Goal: Information Seeking & Learning: Find specific fact

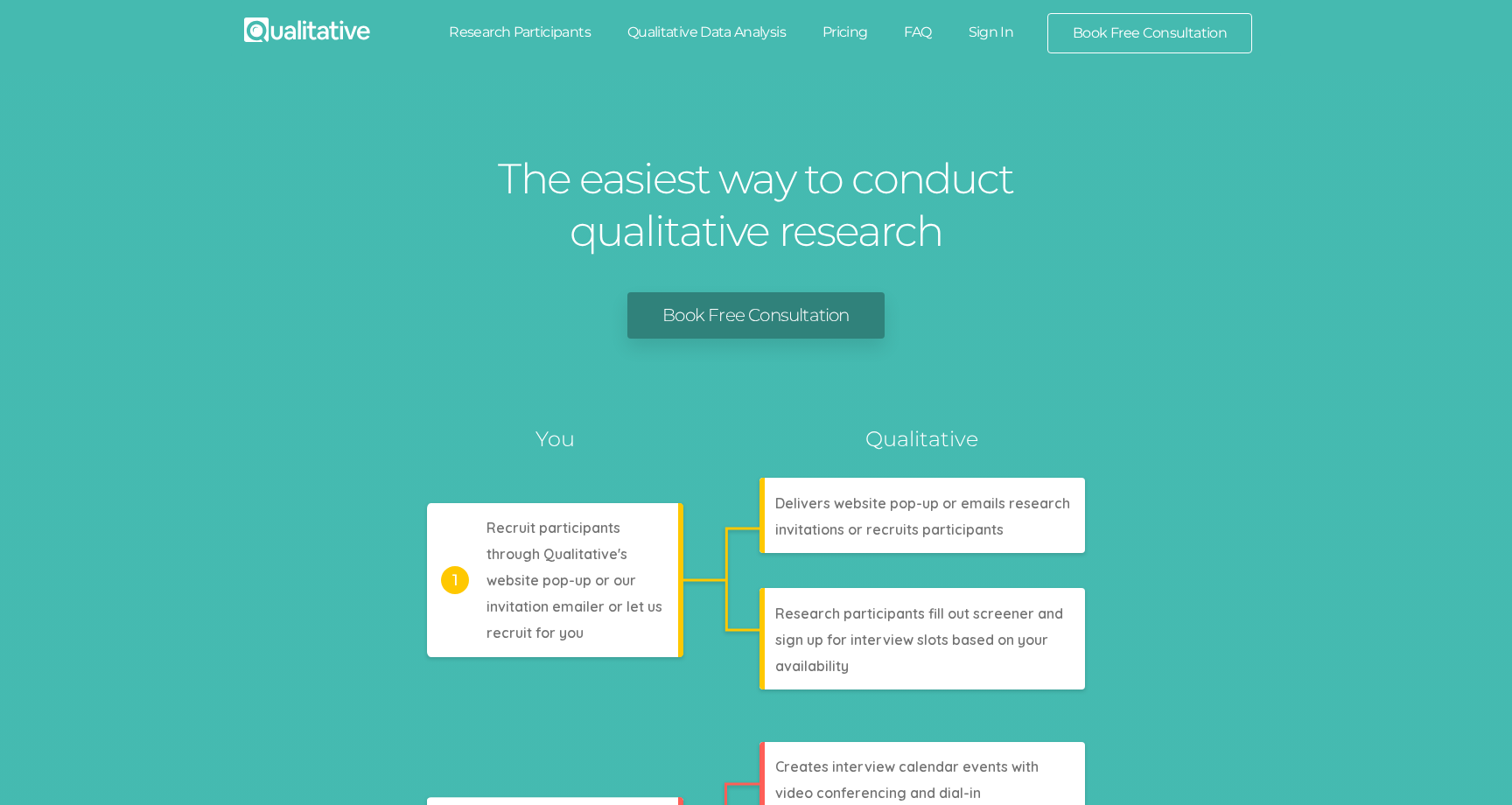
click at [983, 39] on link "Sign In" at bounding box center [991, 32] width 82 height 39
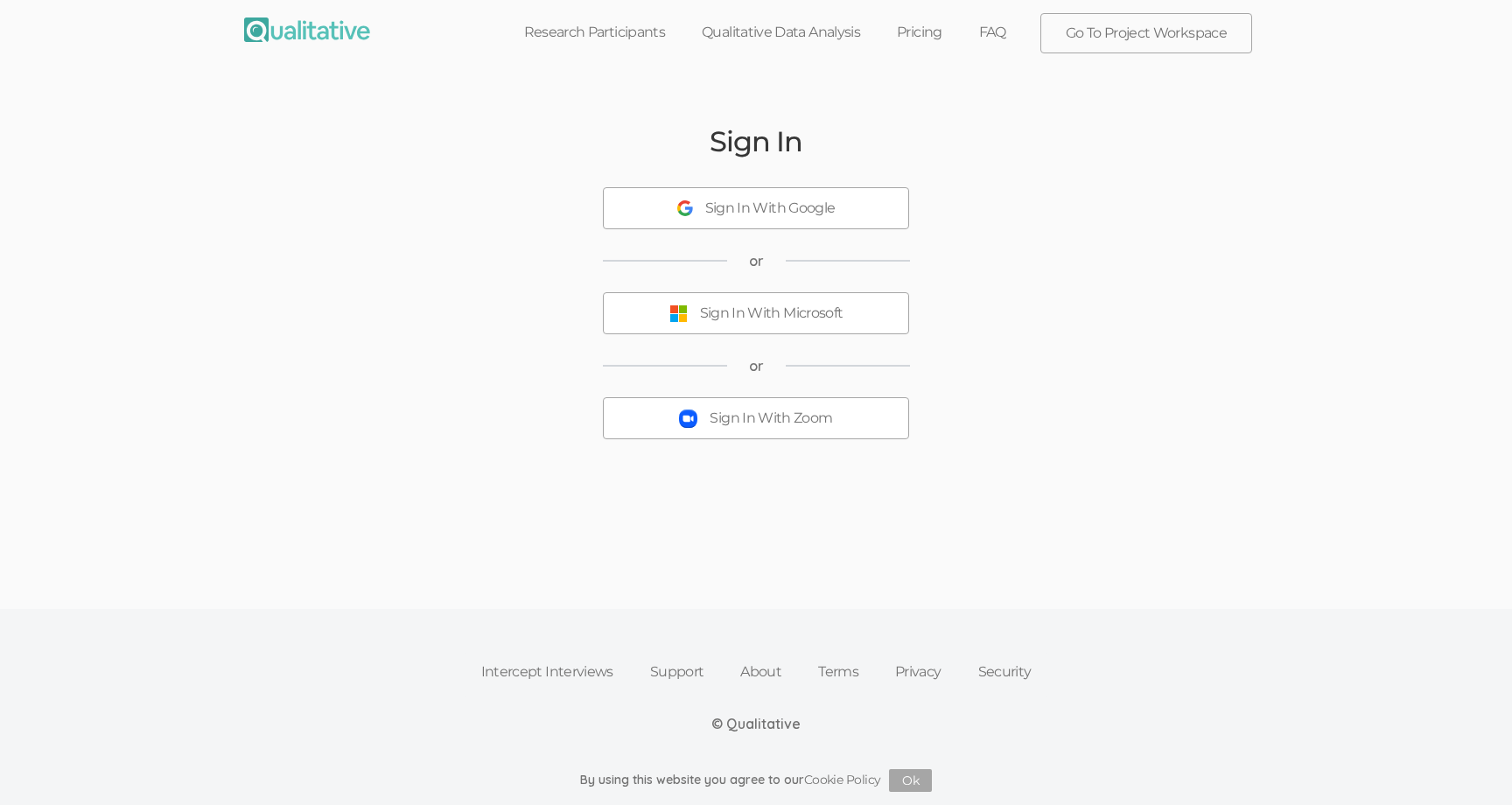
click at [763, 433] on button "Sign In With Zoom" at bounding box center [756, 418] width 307 height 42
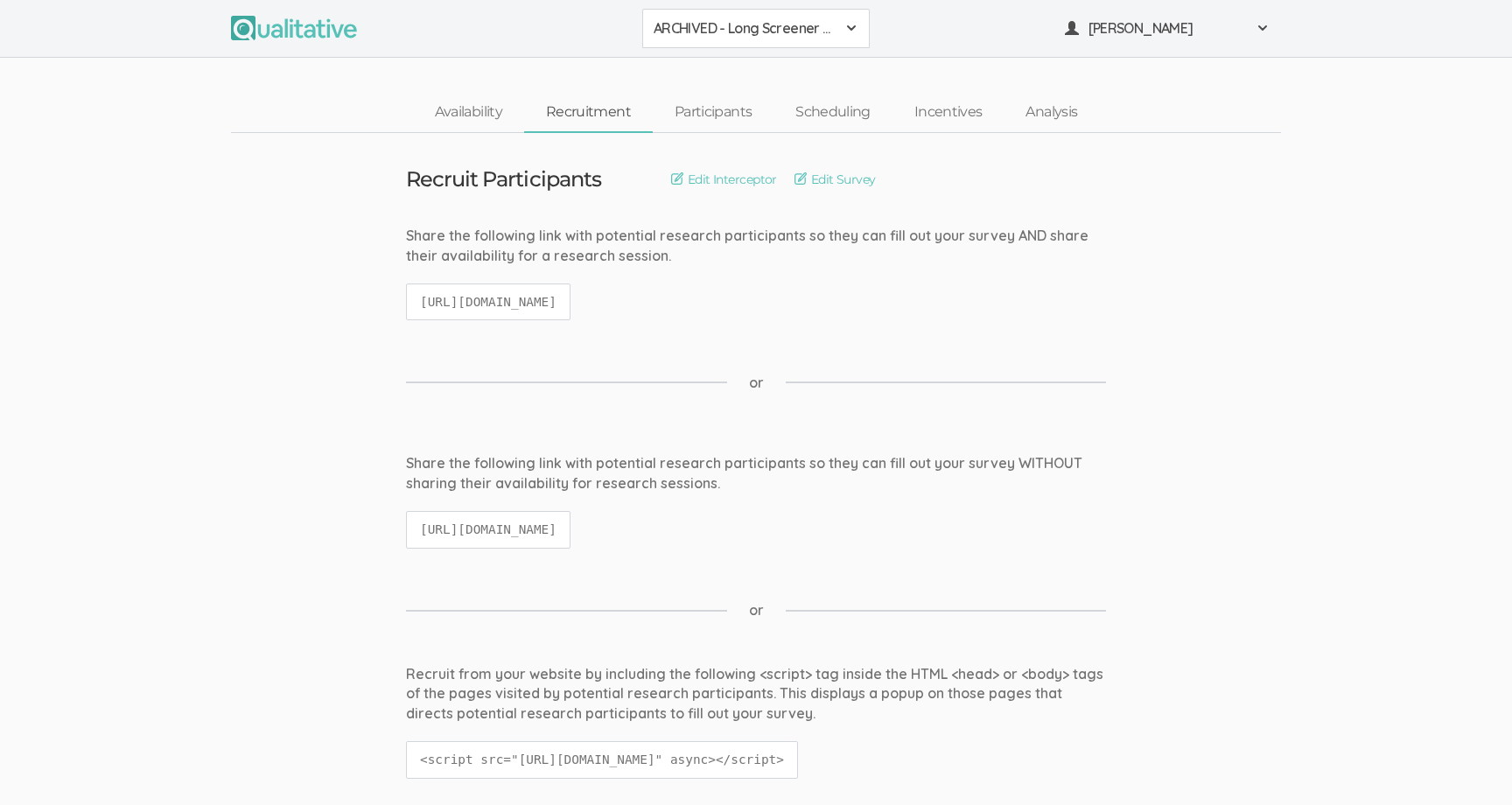
click at [699, 39] on button "ARCHIVED - Long Screener - PXQG 1pm Hua (Individual)" at bounding box center [756, 29] width 227 height 40
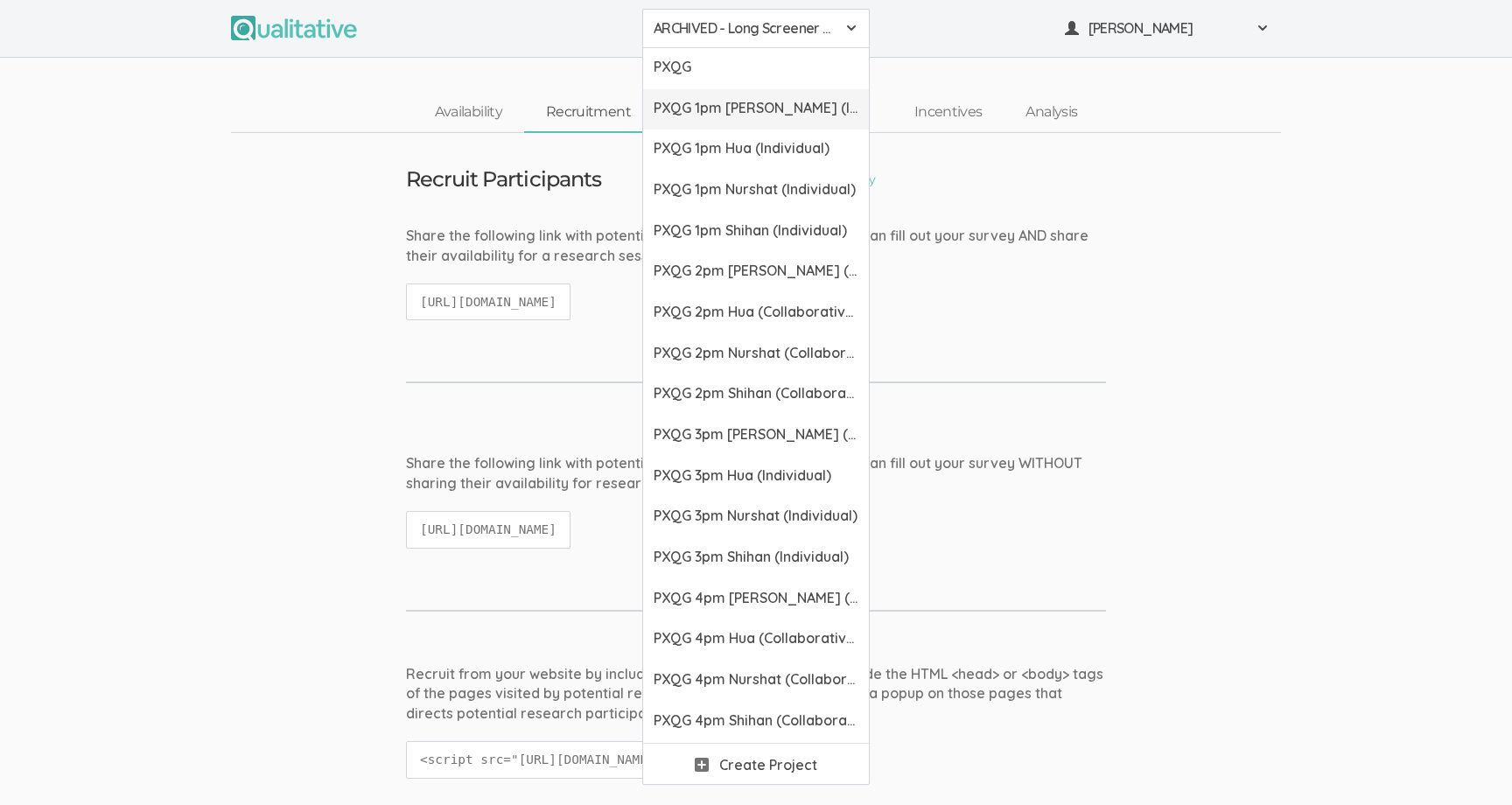
click at [719, 114] on span "PXQG 1pm [PERSON_NAME] (Individual)" at bounding box center [756, 108] width 205 height 20
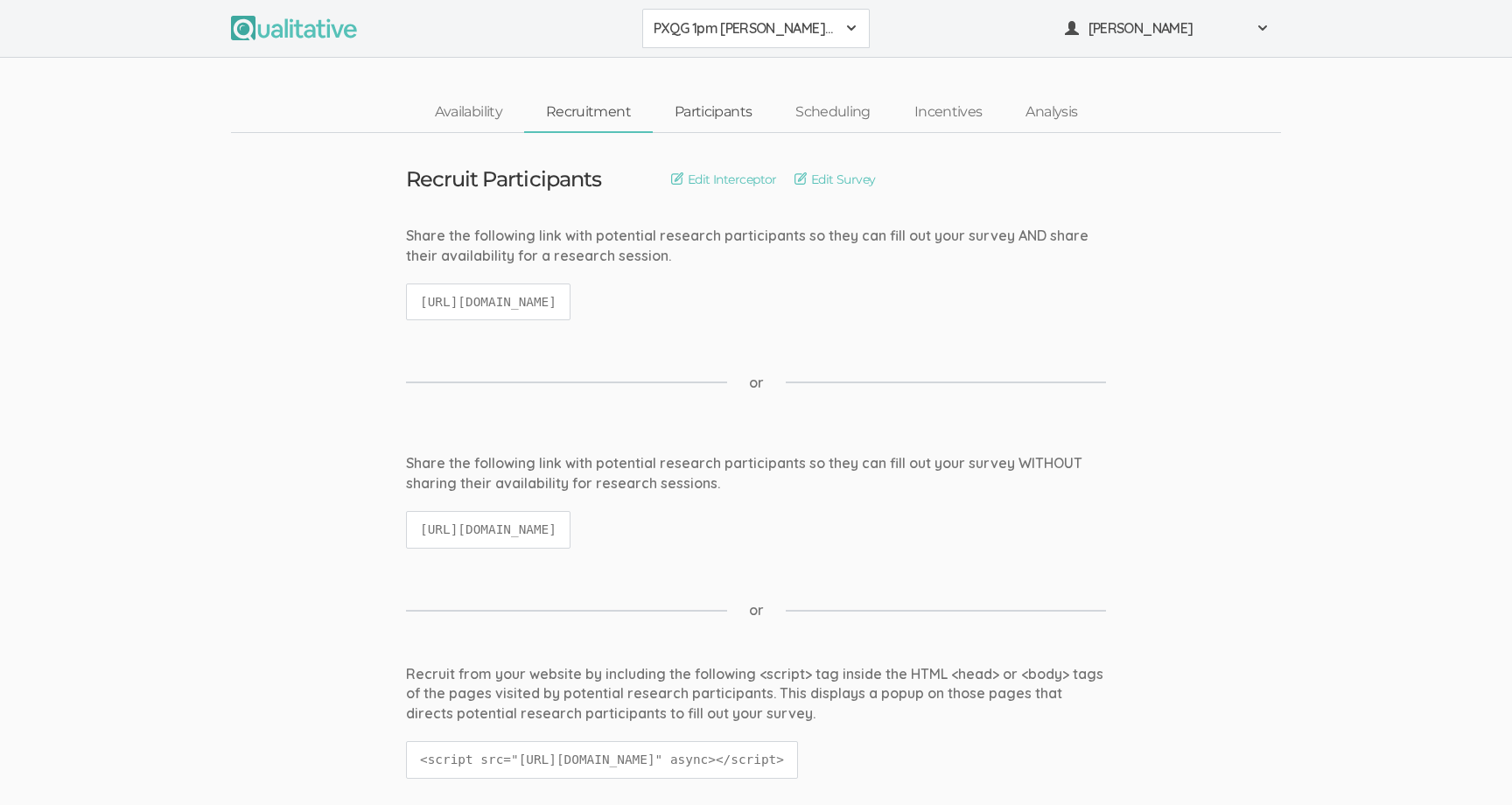
click at [680, 118] on link "Participants" at bounding box center [713, 113] width 121 height 38
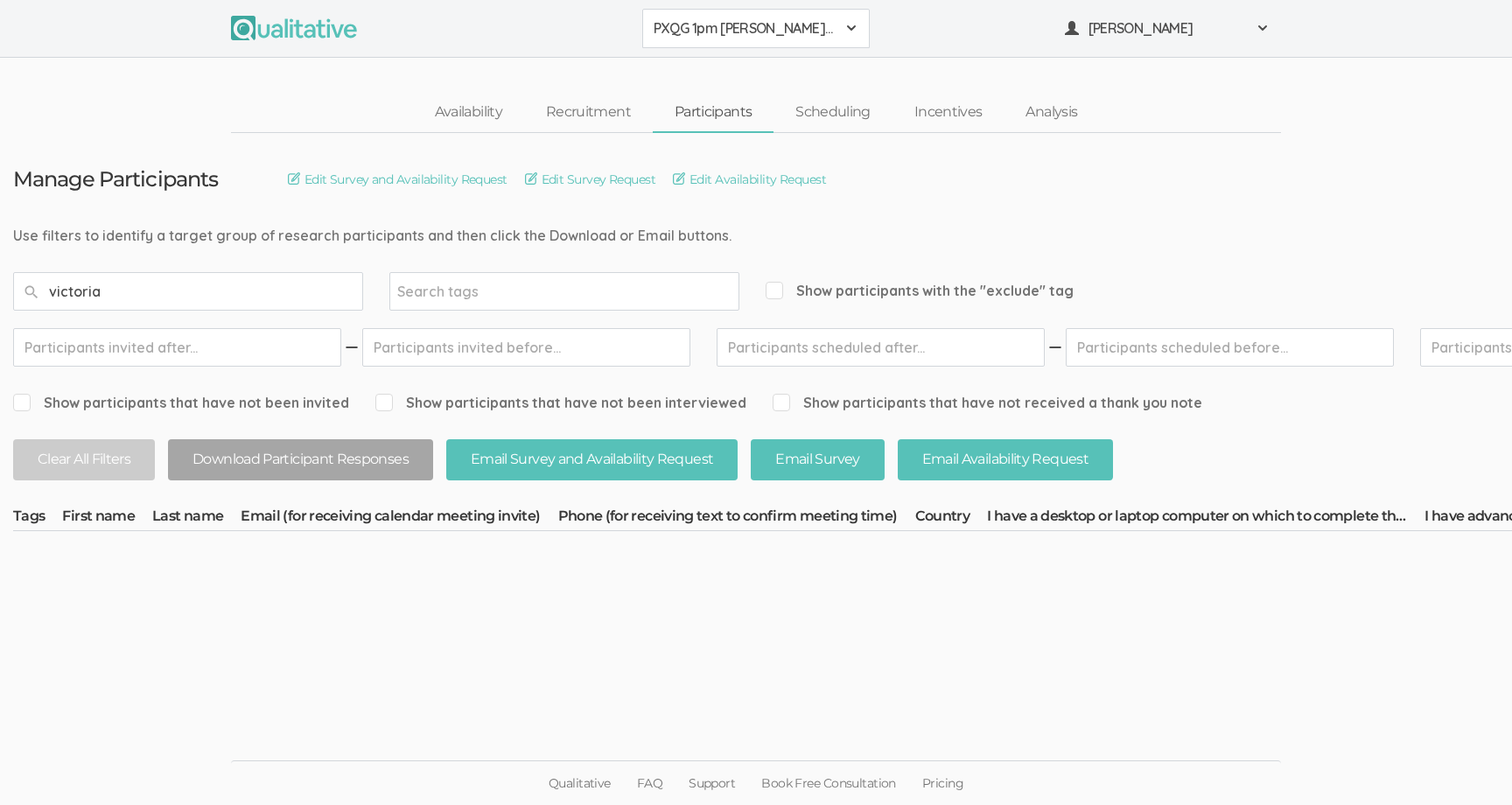
type input "victoria"
click at [678, 36] on span "PXQG 1pm [PERSON_NAME] (Individual)" at bounding box center [745, 28] width 182 height 20
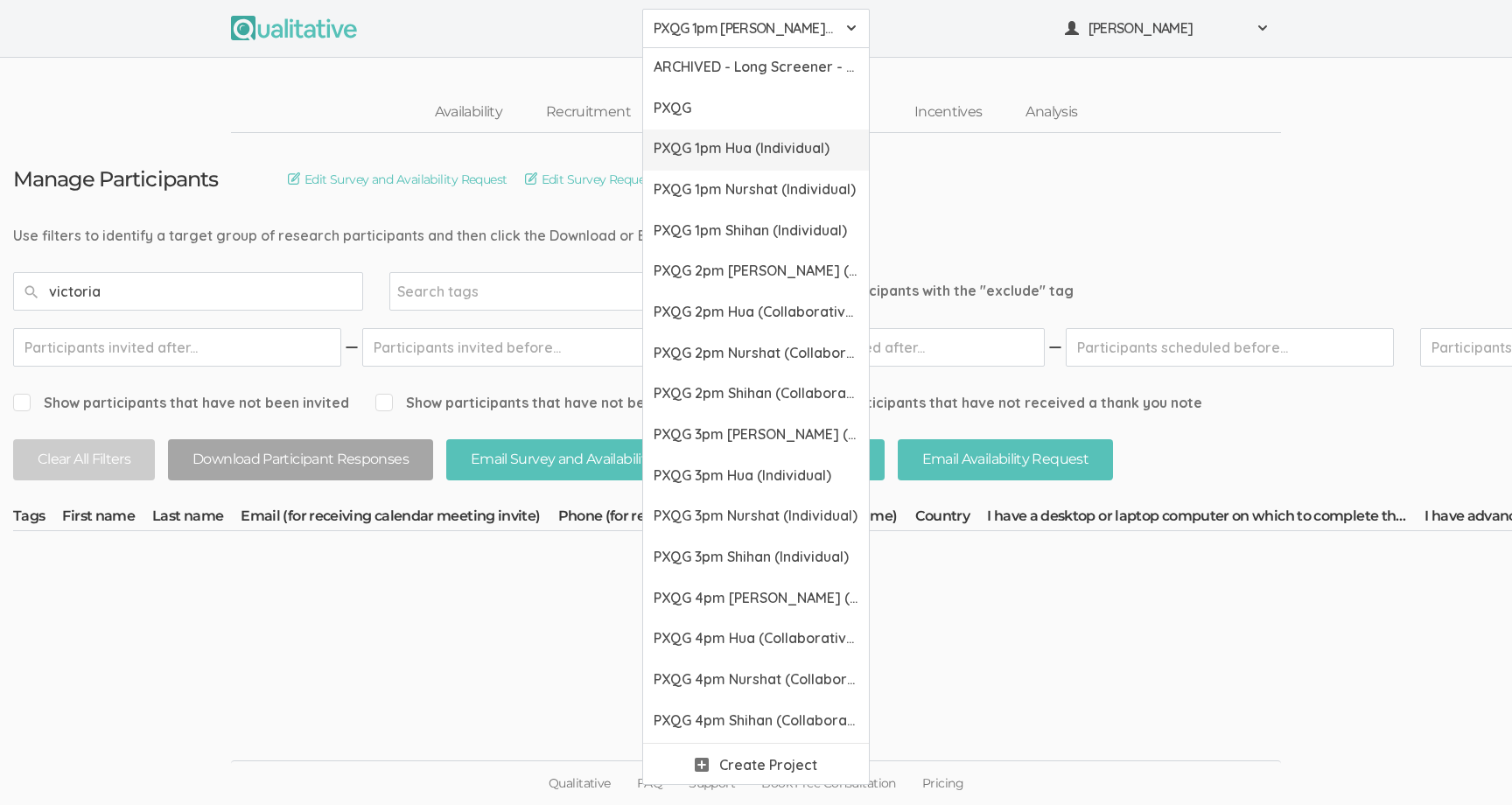
click at [694, 165] on link "PXQG 1pm Hua (Individual)" at bounding box center [756, 151] width 225 height 41
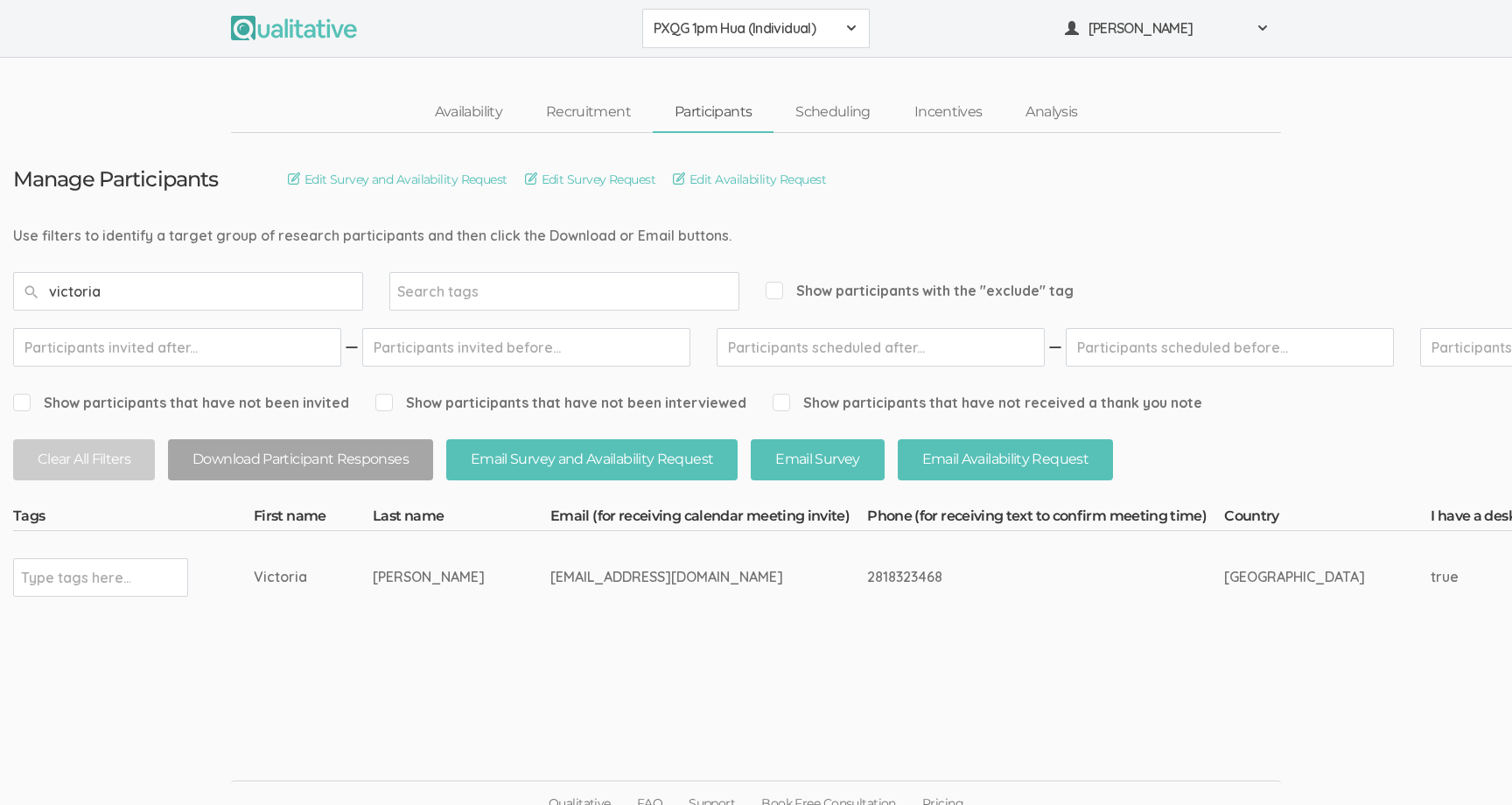
click at [732, 41] on button "PXQG 1pm Hua (Individual)" at bounding box center [756, 29] width 227 height 40
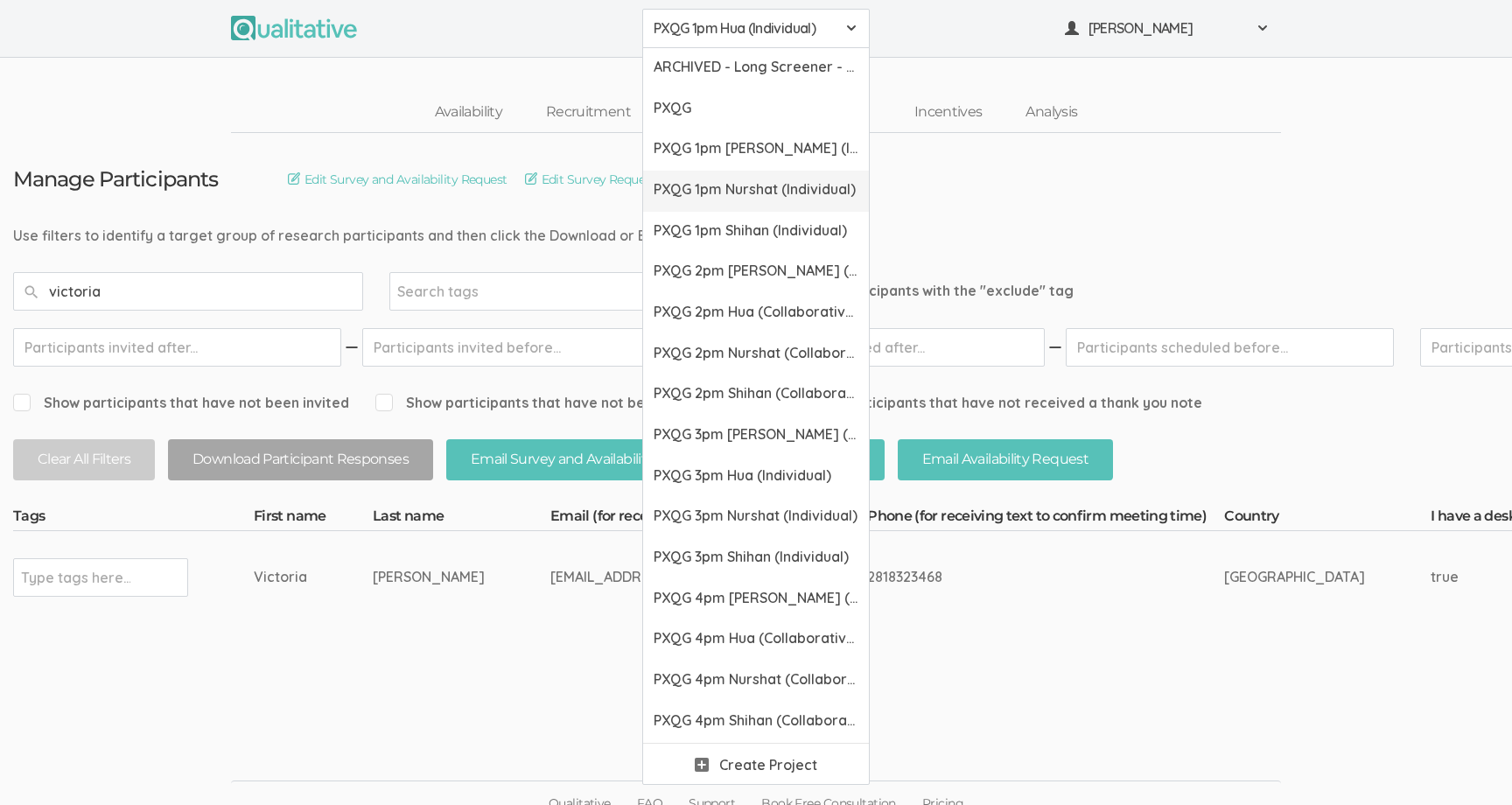
click at [756, 179] on span "PXQG 1pm Nurshat (Individual)" at bounding box center [756, 189] width 205 height 20
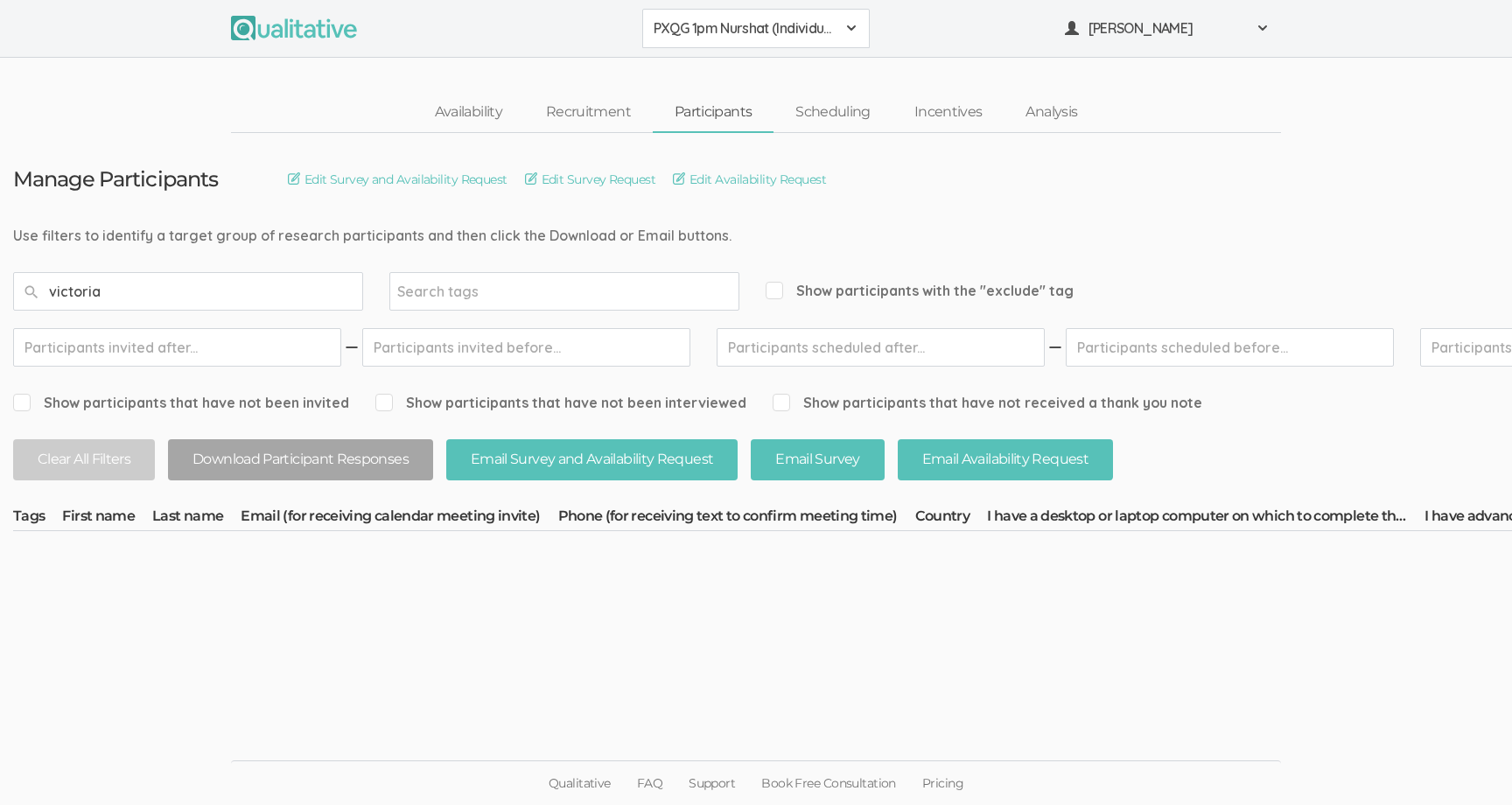
click at [742, 35] on span "PXQG 1pm Nurshat (Individual)" at bounding box center [745, 28] width 182 height 20
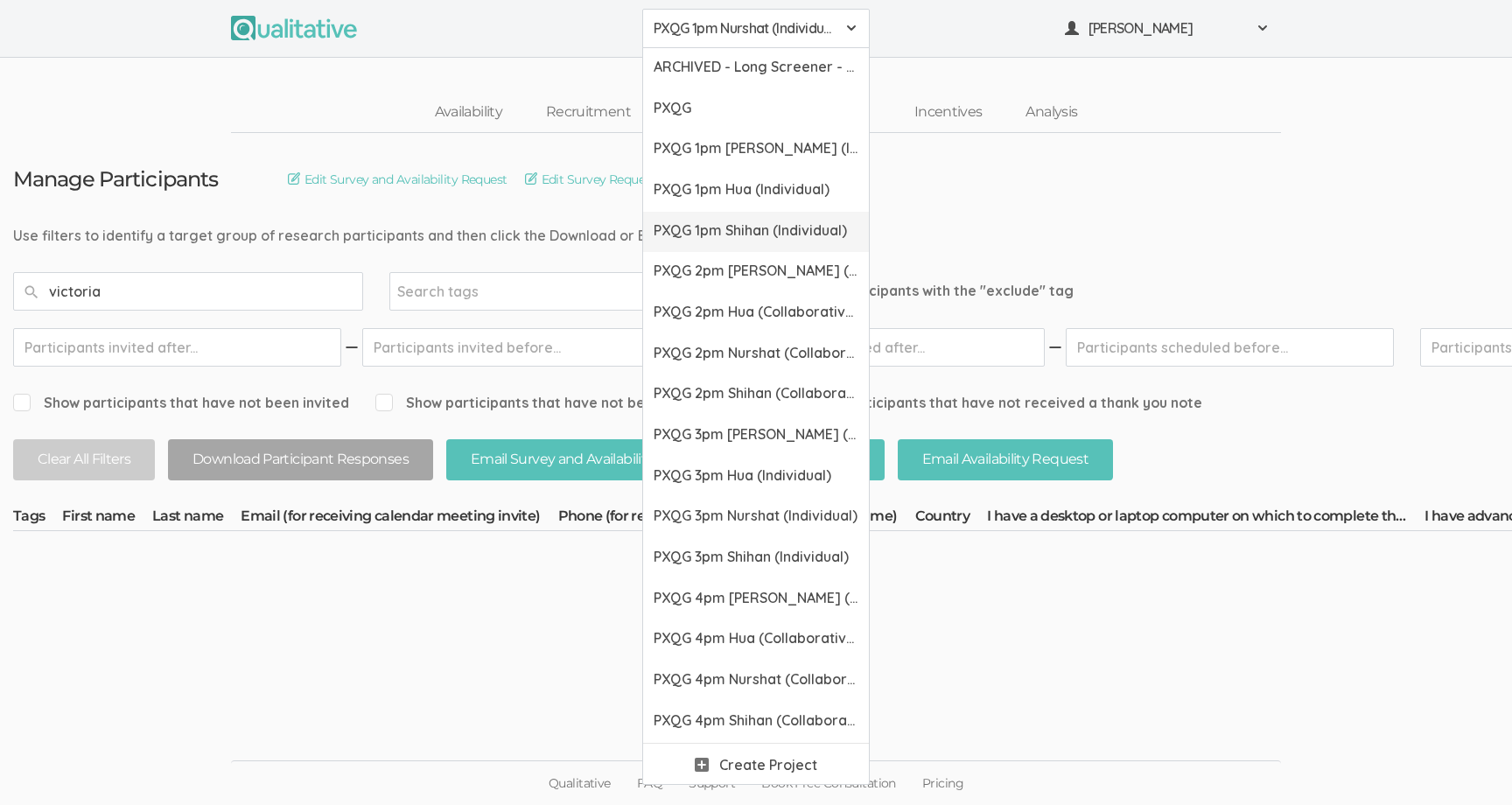
click at [754, 220] on link "PXQG 1pm Shihan (Individual)" at bounding box center [756, 233] width 225 height 41
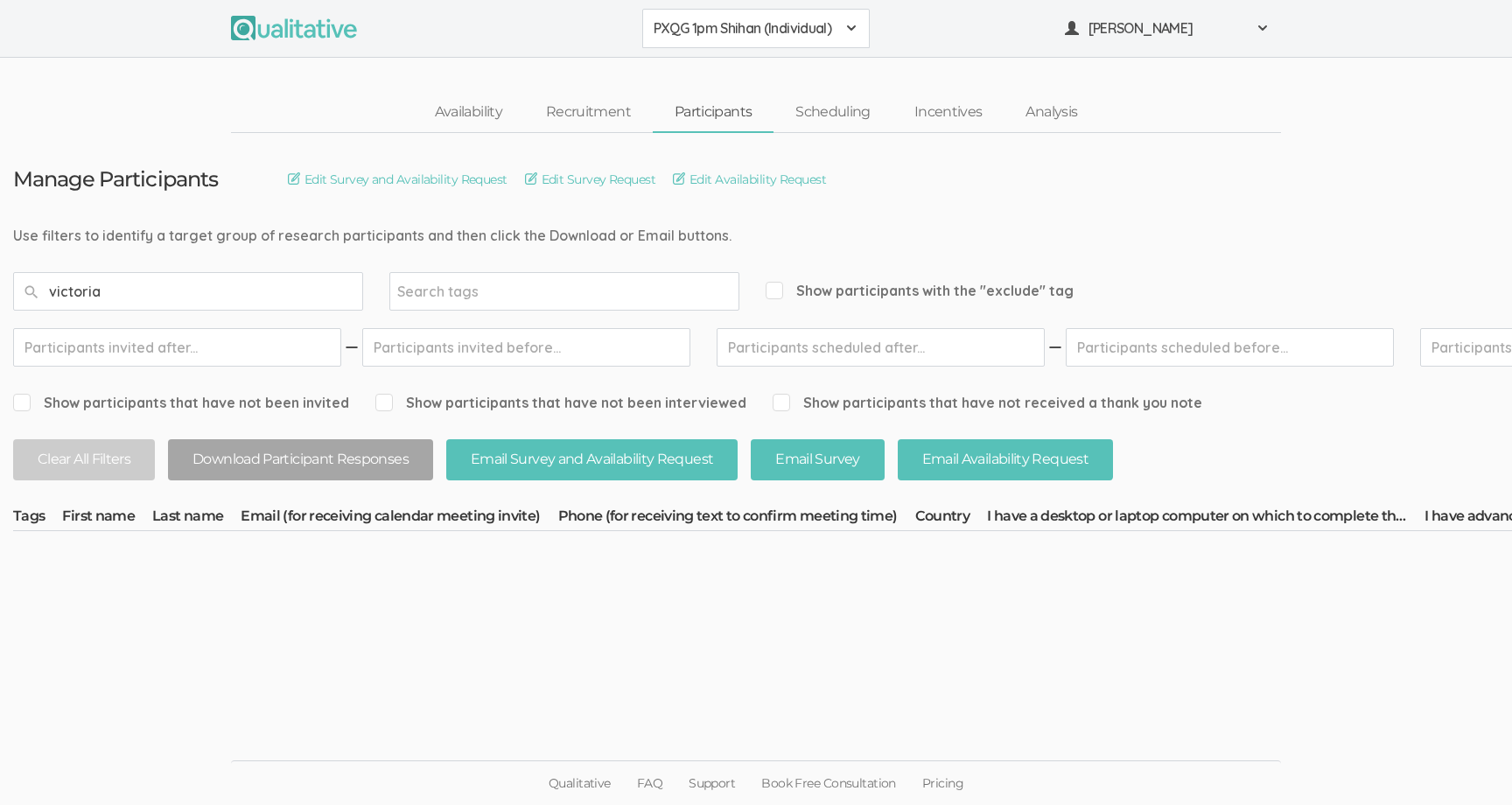
click at [750, 39] on button "PXQG 1pm Shihan (Individual)" at bounding box center [756, 29] width 227 height 40
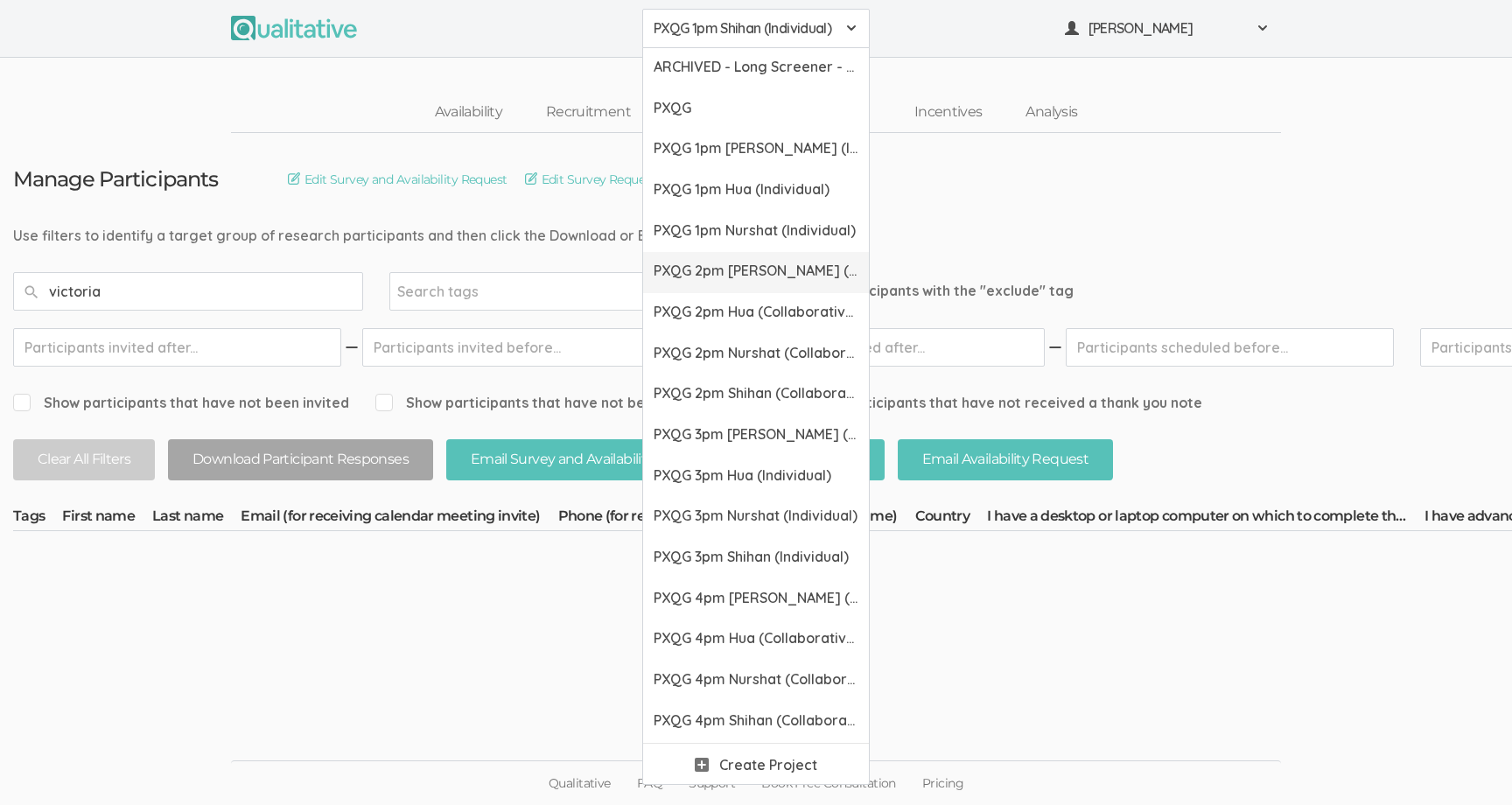
click at [747, 269] on span "PXQG 2pm [PERSON_NAME] (Collaborative)" at bounding box center [756, 270] width 205 height 20
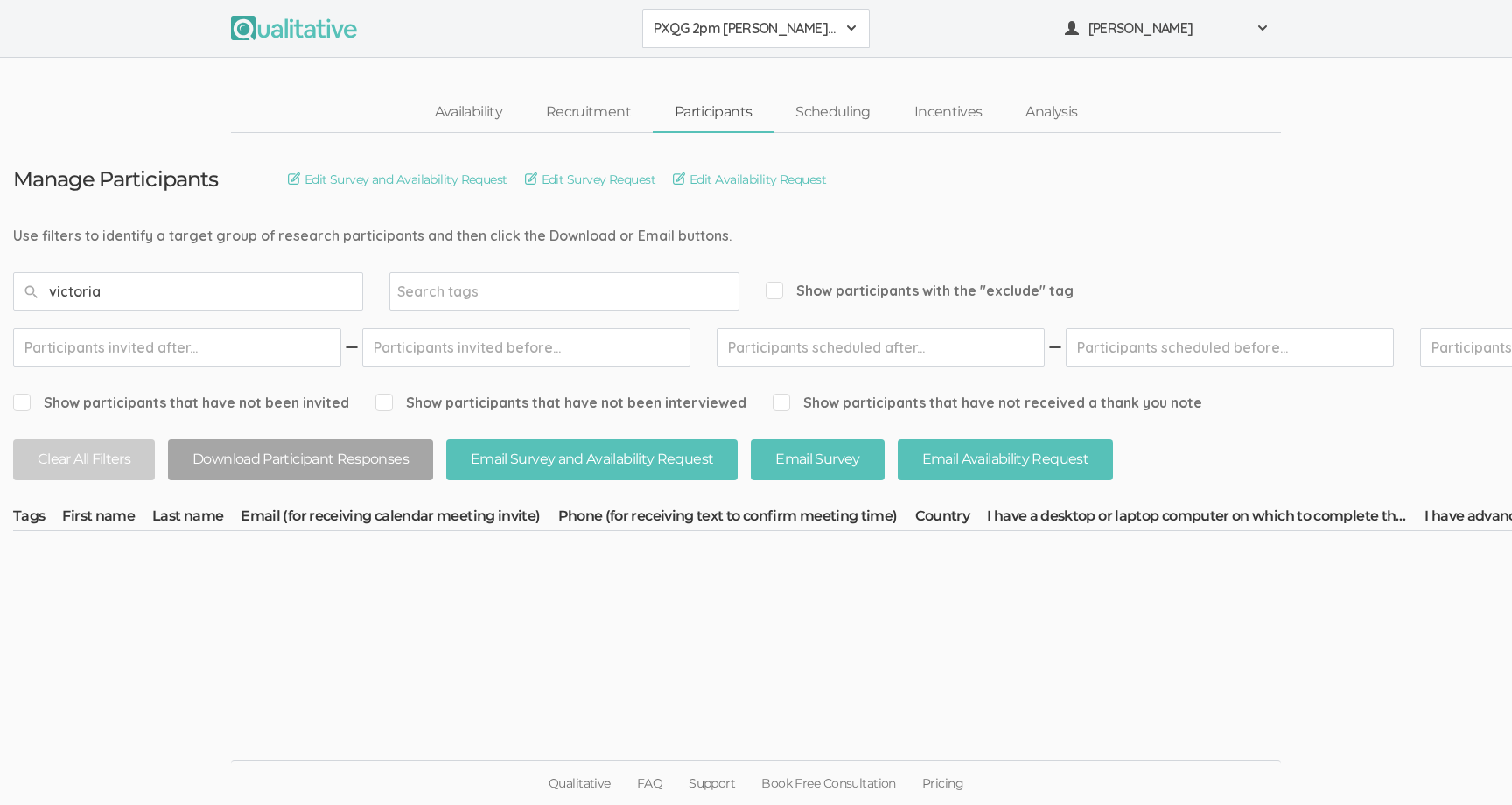
click at [740, 41] on button "PXQG 2pm [PERSON_NAME] (Collaborative)" at bounding box center [756, 29] width 227 height 40
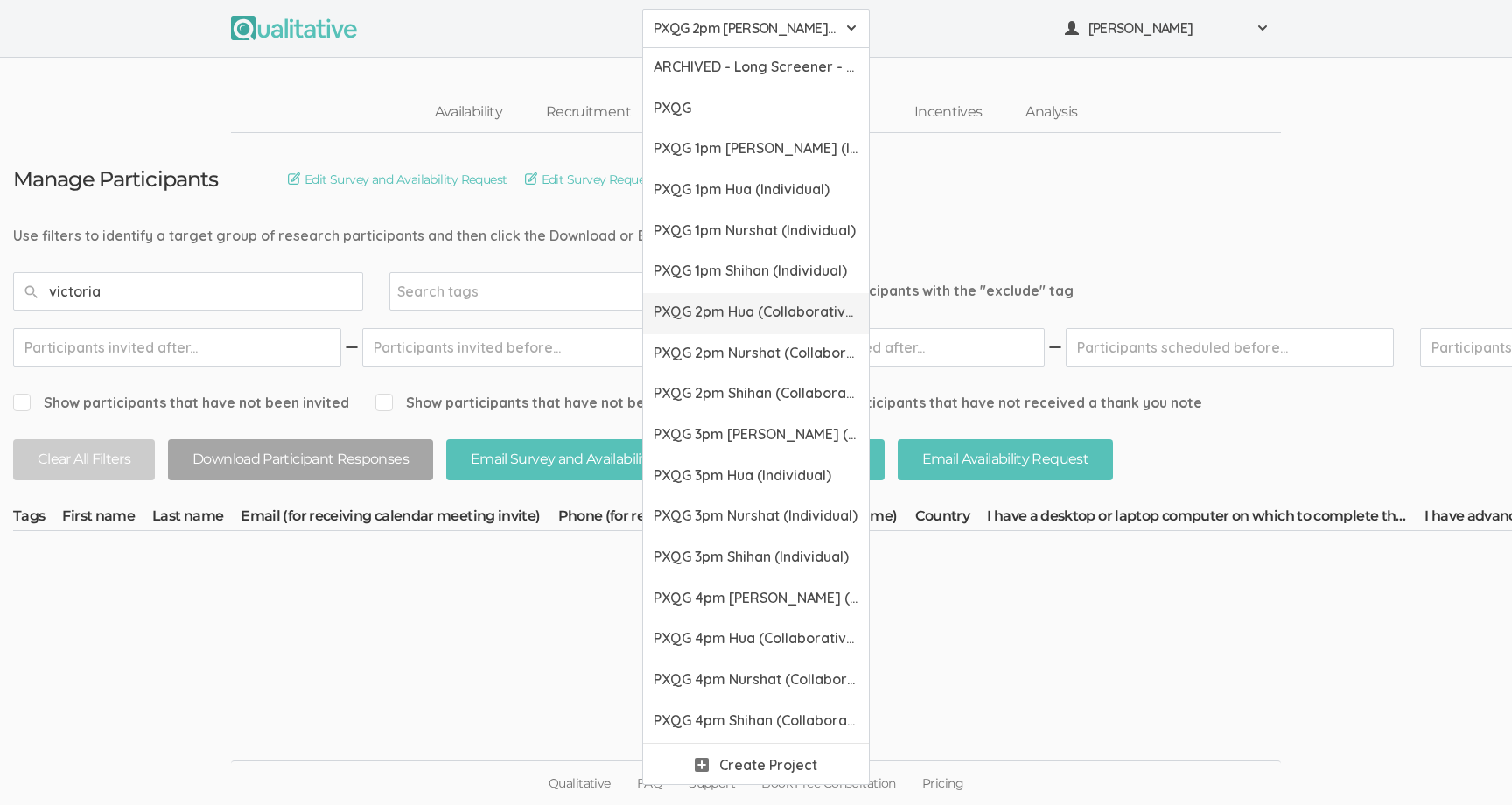
click at [741, 317] on span "PXQG 2pm Hua (Collaborative)" at bounding box center [756, 312] width 205 height 20
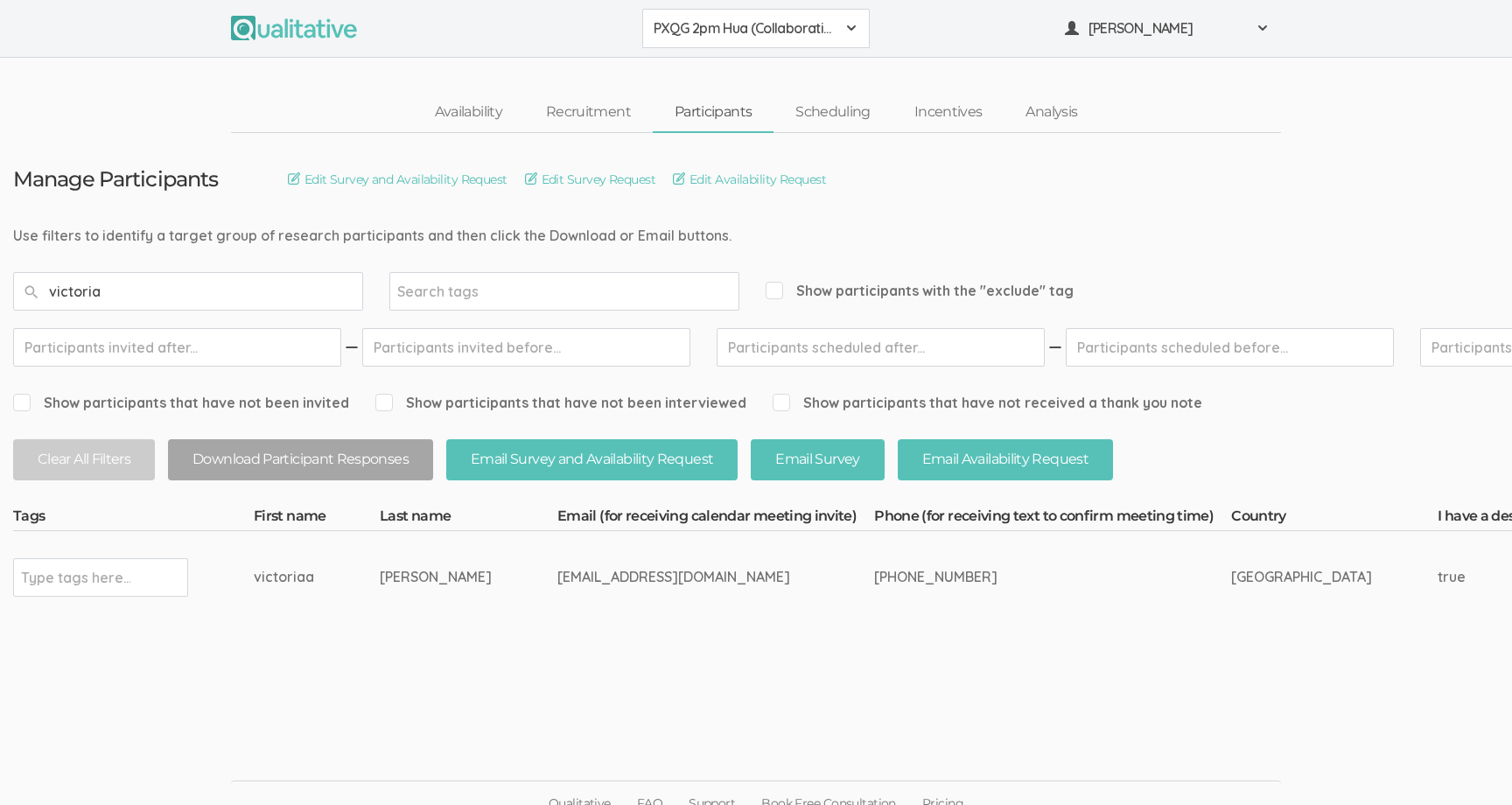
click at [752, 40] on button "PXQG 2pm Hua (Collaborative)" at bounding box center [756, 29] width 227 height 40
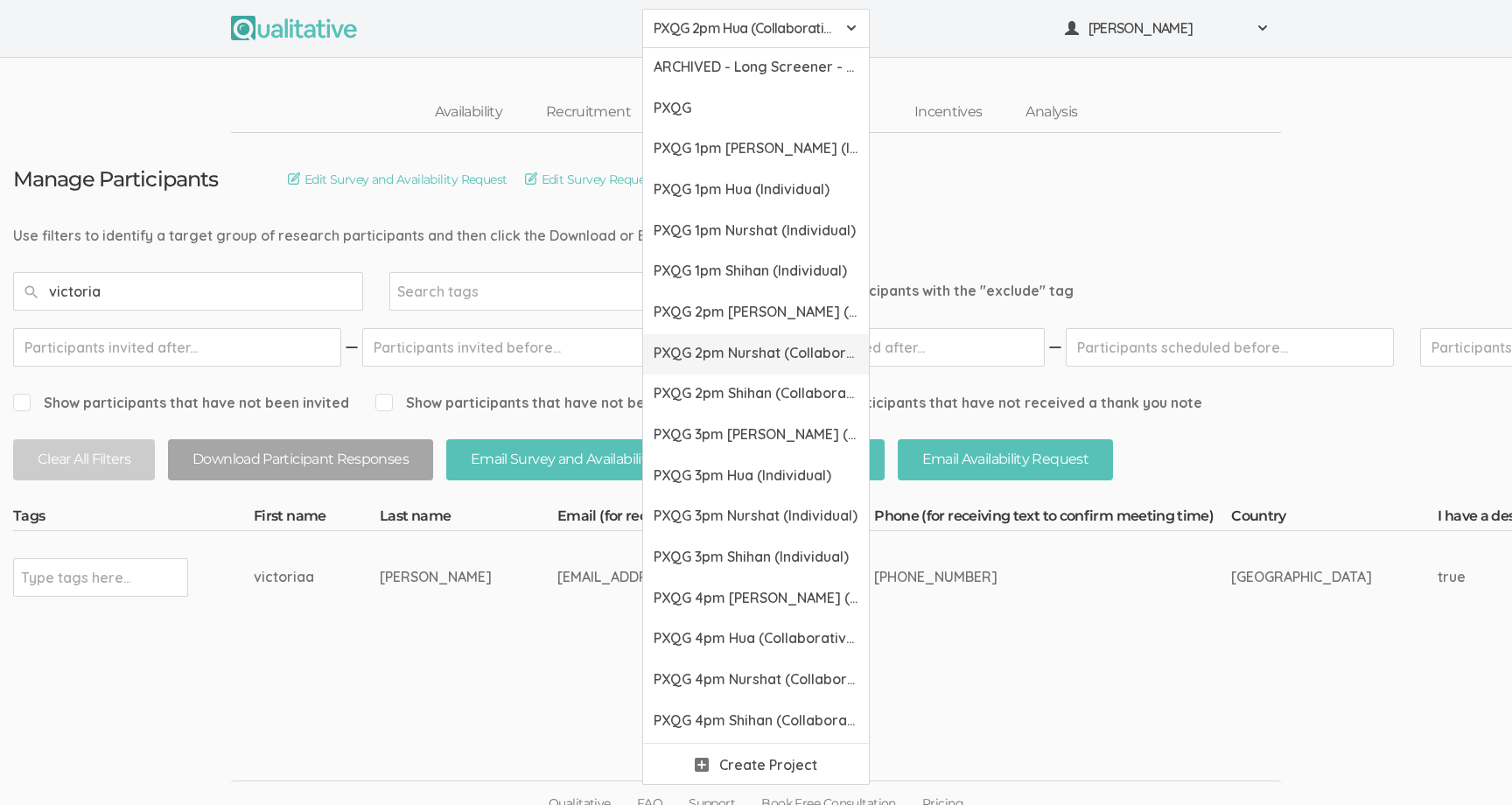
click at [730, 353] on span "PXQG 2pm Nurshat (Collaborative)" at bounding box center [756, 352] width 205 height 20
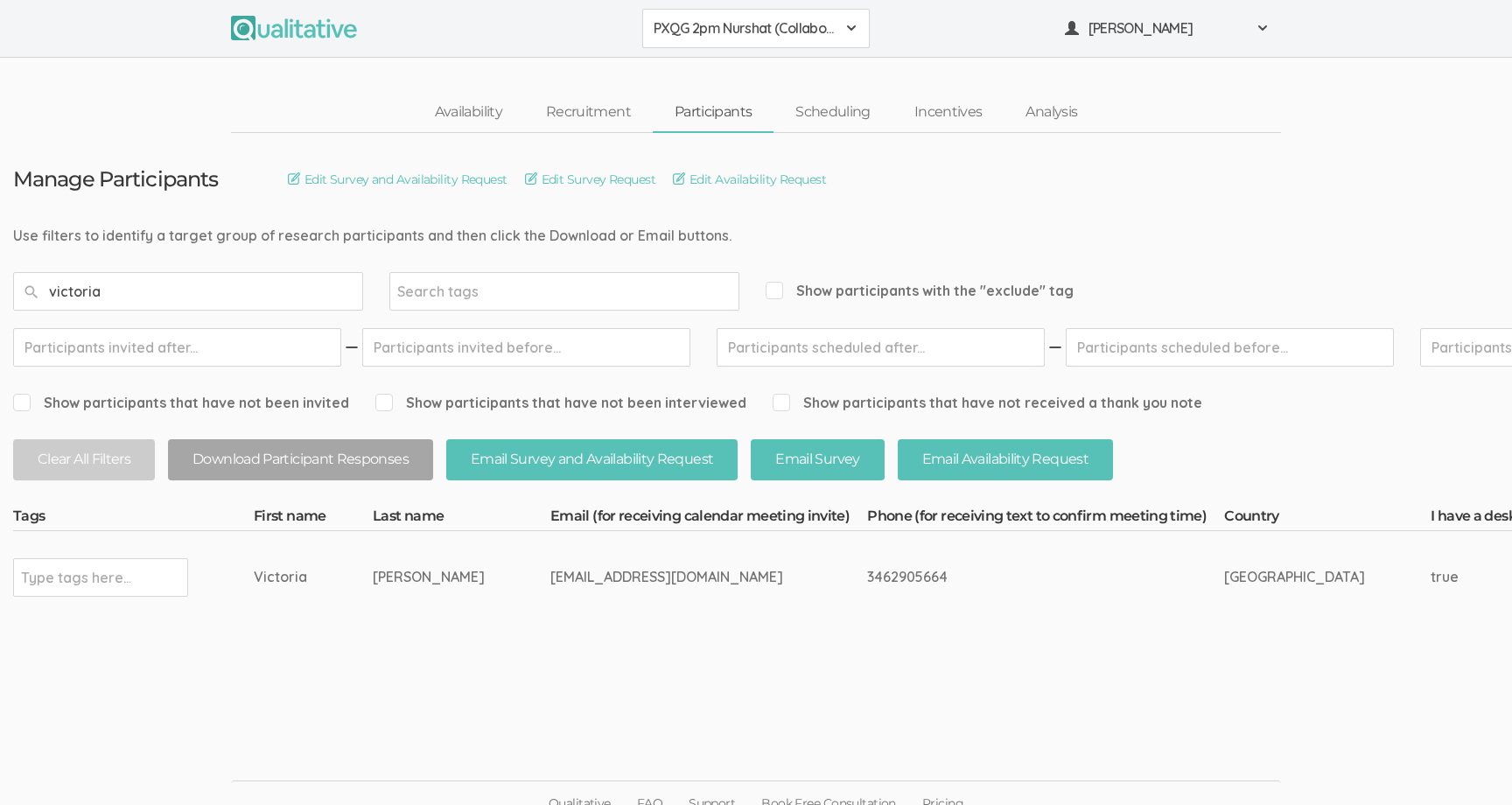
click at [716, 45] on button "PXQG 2pm Nurshat (Collaborative)" at bounding box center [756, 29] width 227 height 40
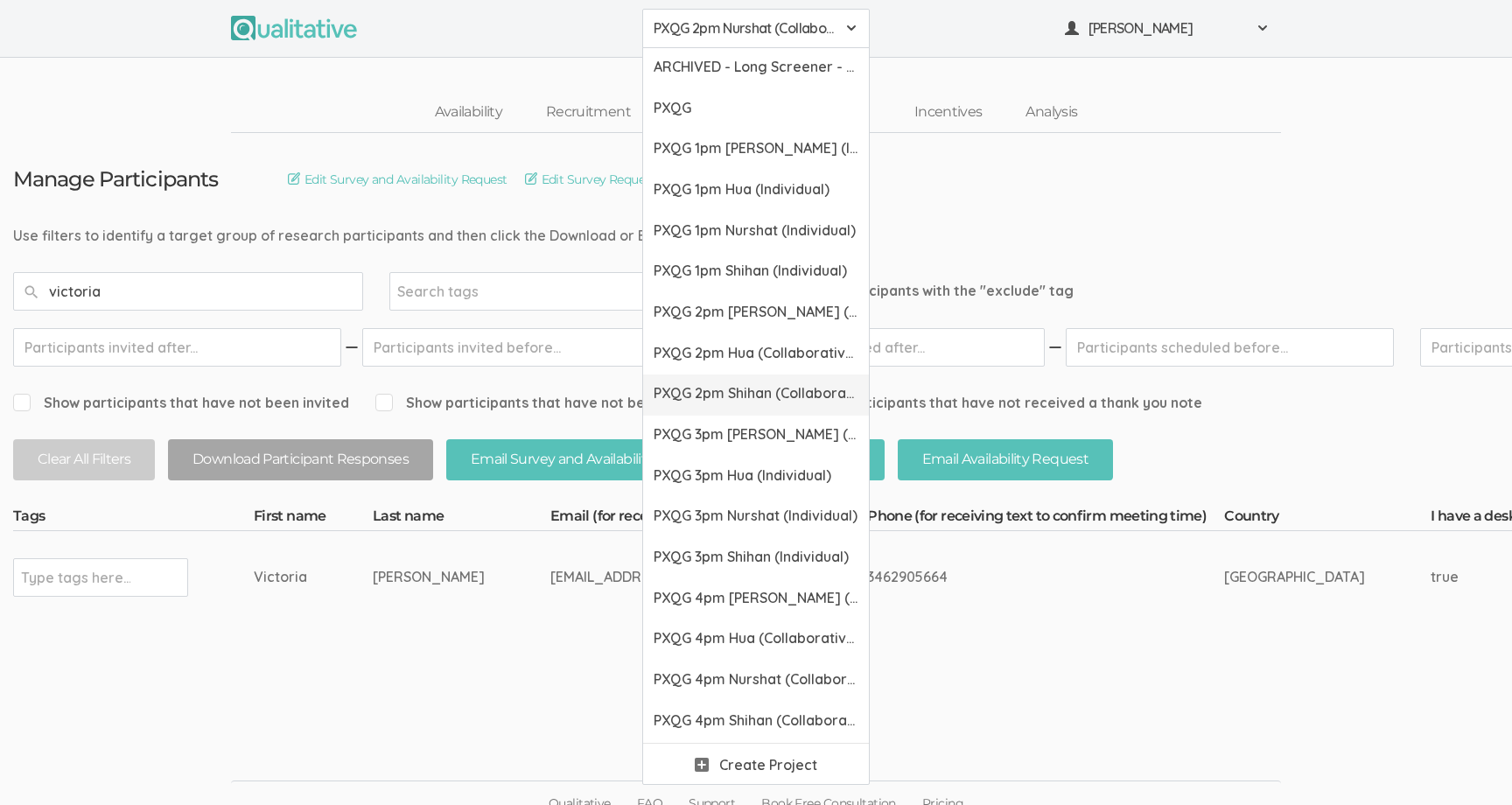
click at [728, 392] on span "PXQG 2pm Shihan (Collaborative)" at bounding box center [756, 393] width 205 height 20
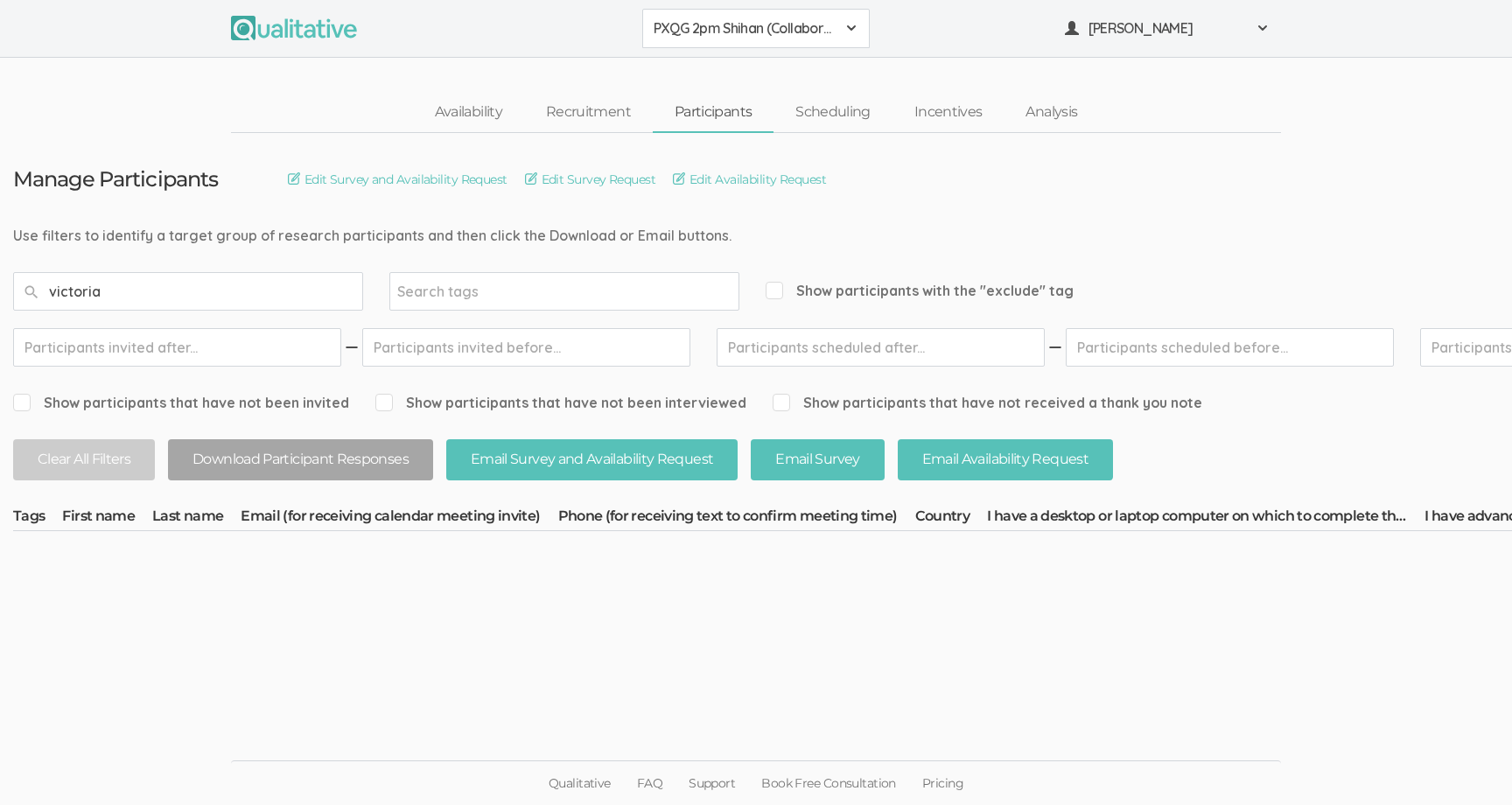
click at [716, 31] on span "PXQG 2pm Shihan (Collaborative)" at bounding box center [745, 28] width 182 height 20
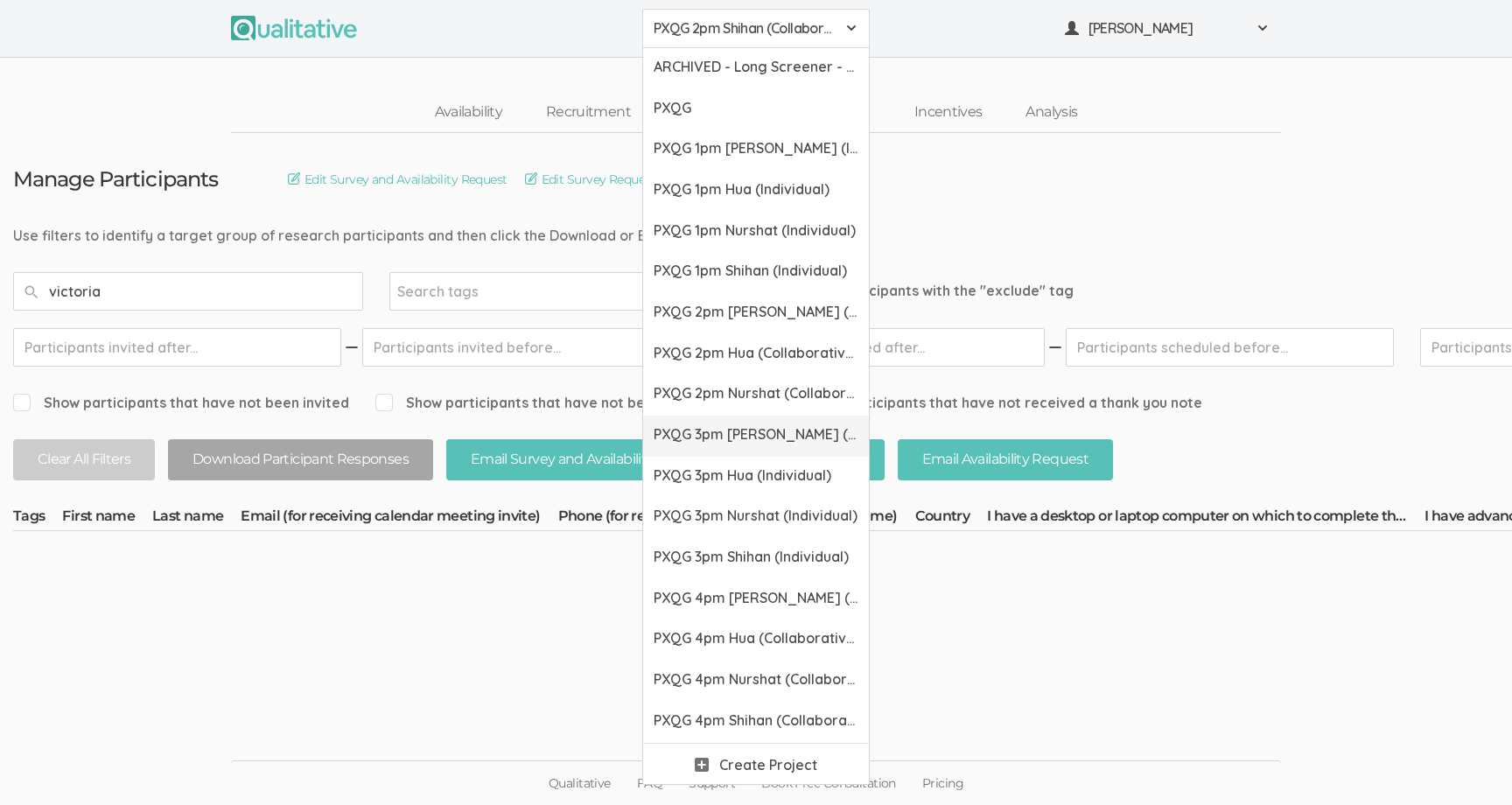
click at [722, 433] on span "PXQG 3pm [PERSON_NAME] (Individual)" at bounding box center [756, 435] width 205 height 20
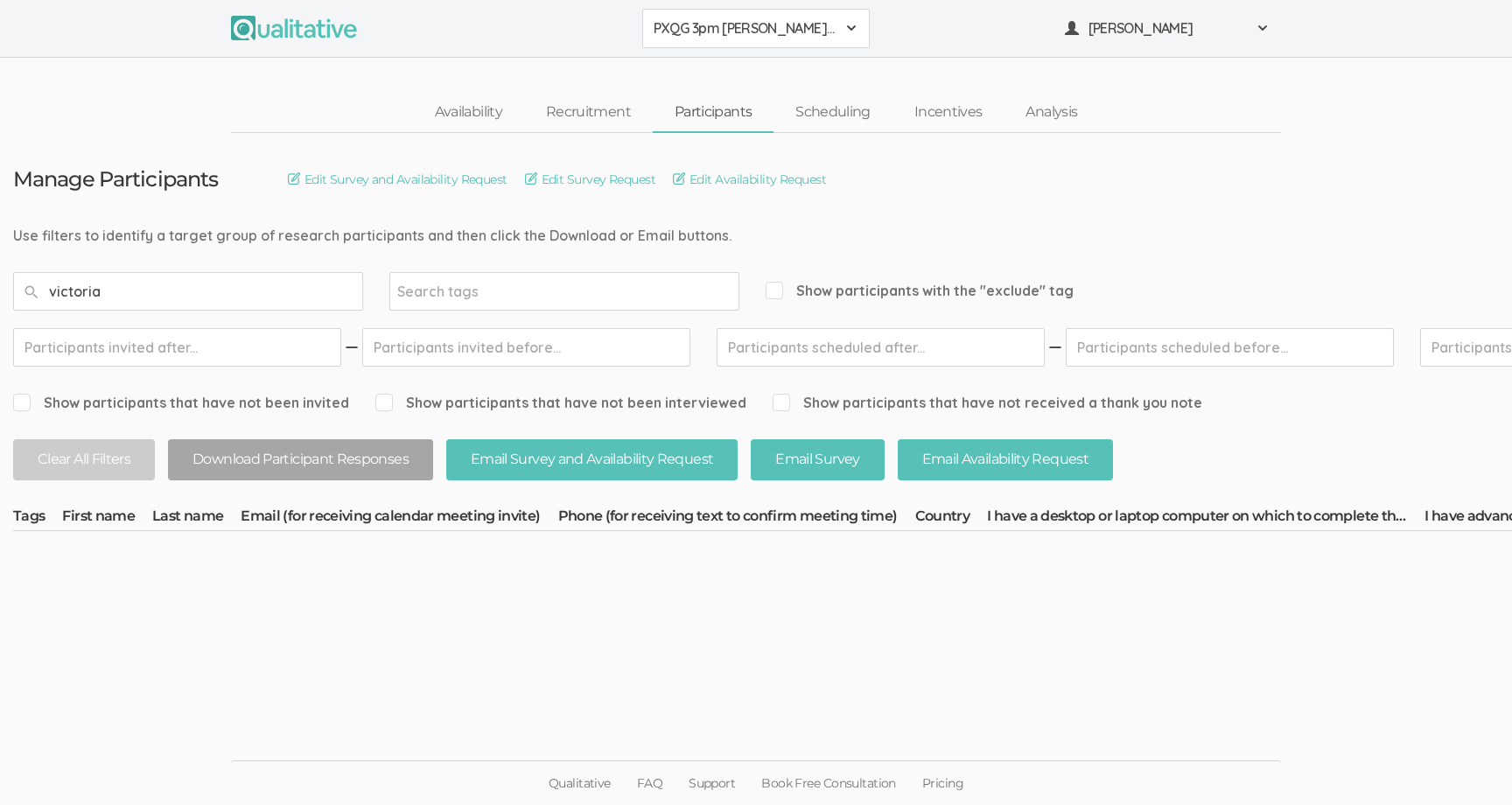
click at [724, 30] on span "PXQG 3pm [PERSON_NAME] (Individual)" at bounding box center [745, 28] width 182 height 20
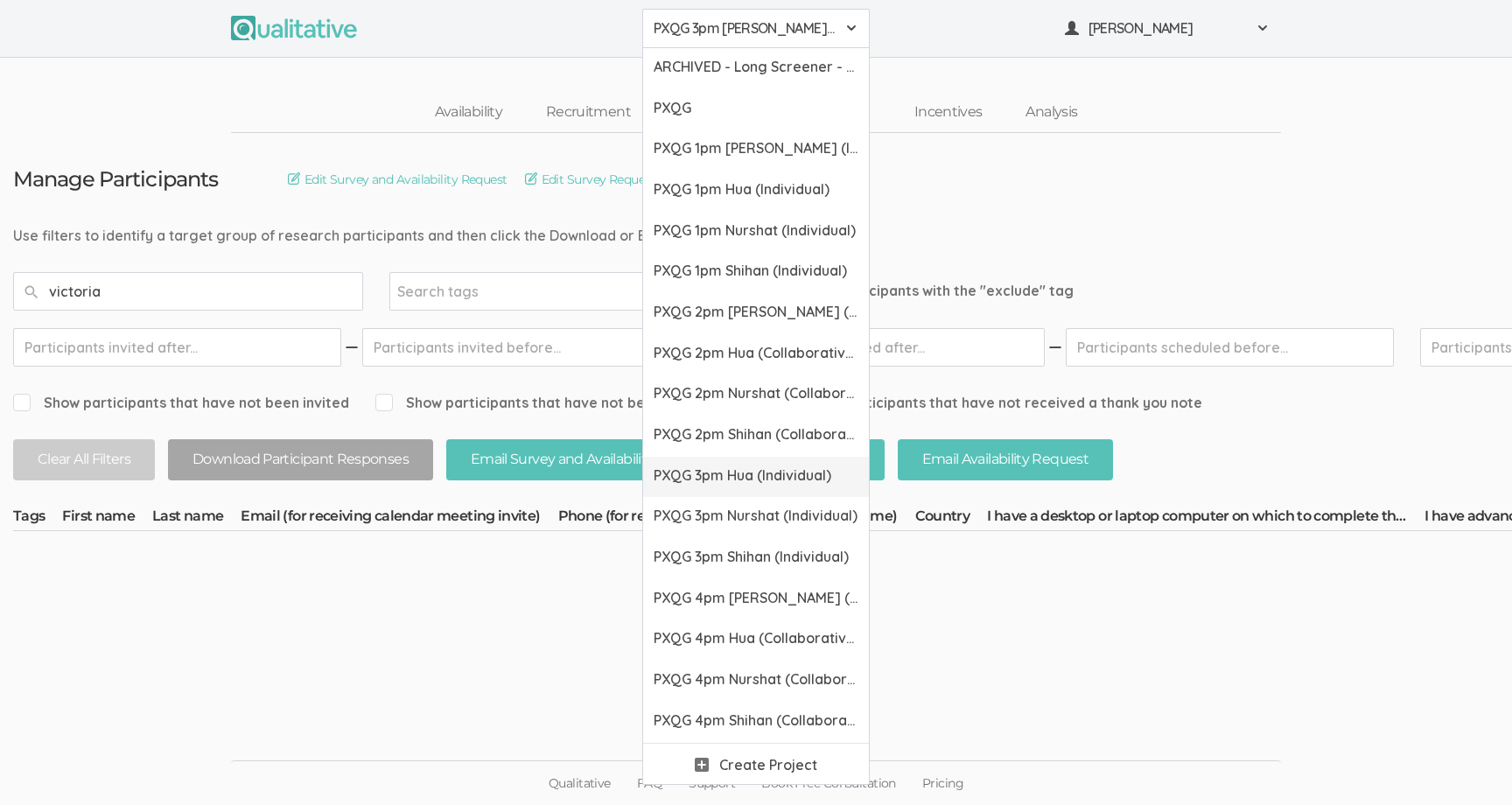
click at [730, 479] on span "PXQG 3pm Hua (Individual)" at bounding box center [756, 475] width 205 height 20
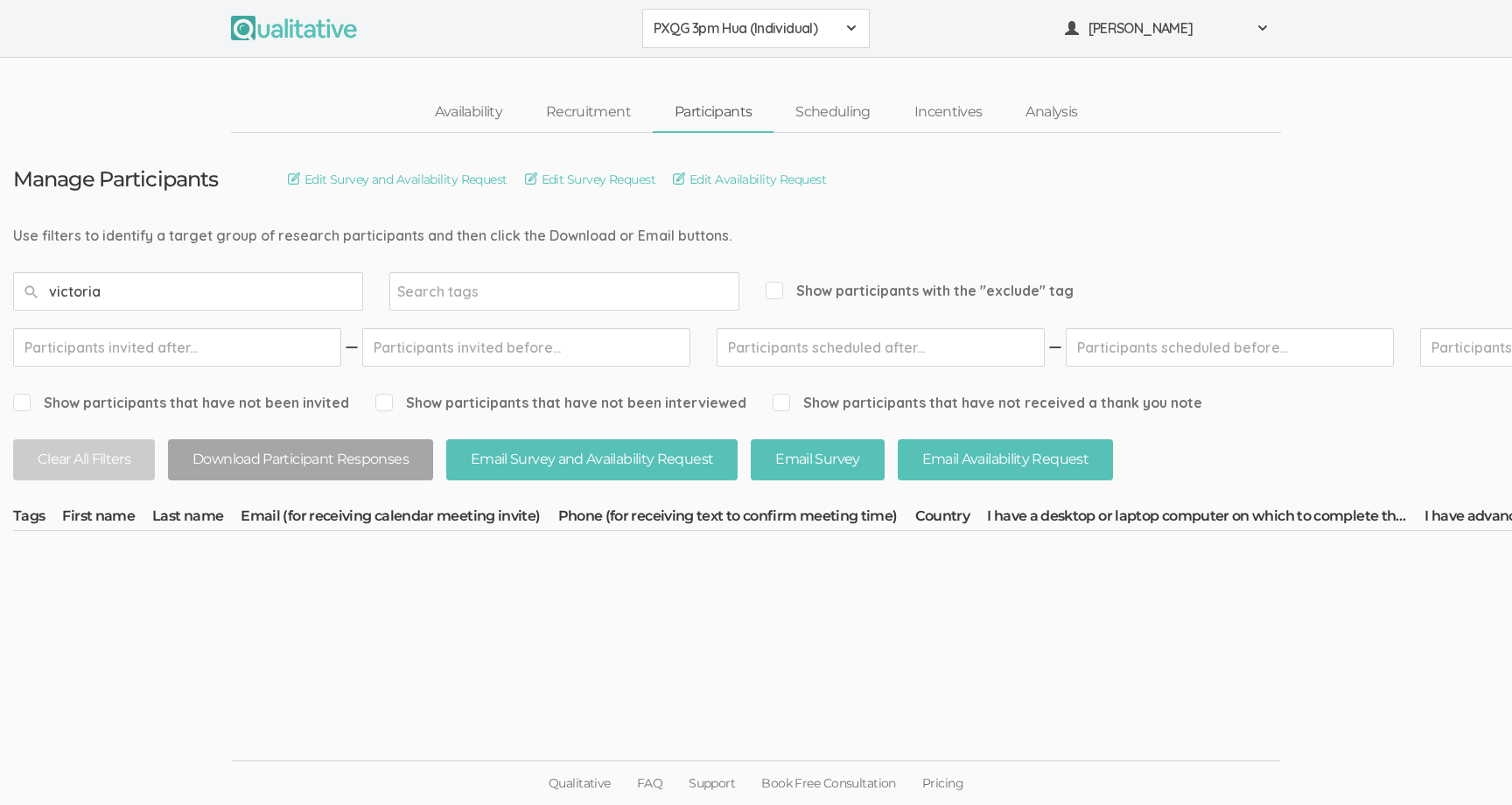
click at [738, 42] on button "PXQG 3pm Hua (Individual)" at bounding box center [756, 29] width 227 height 40
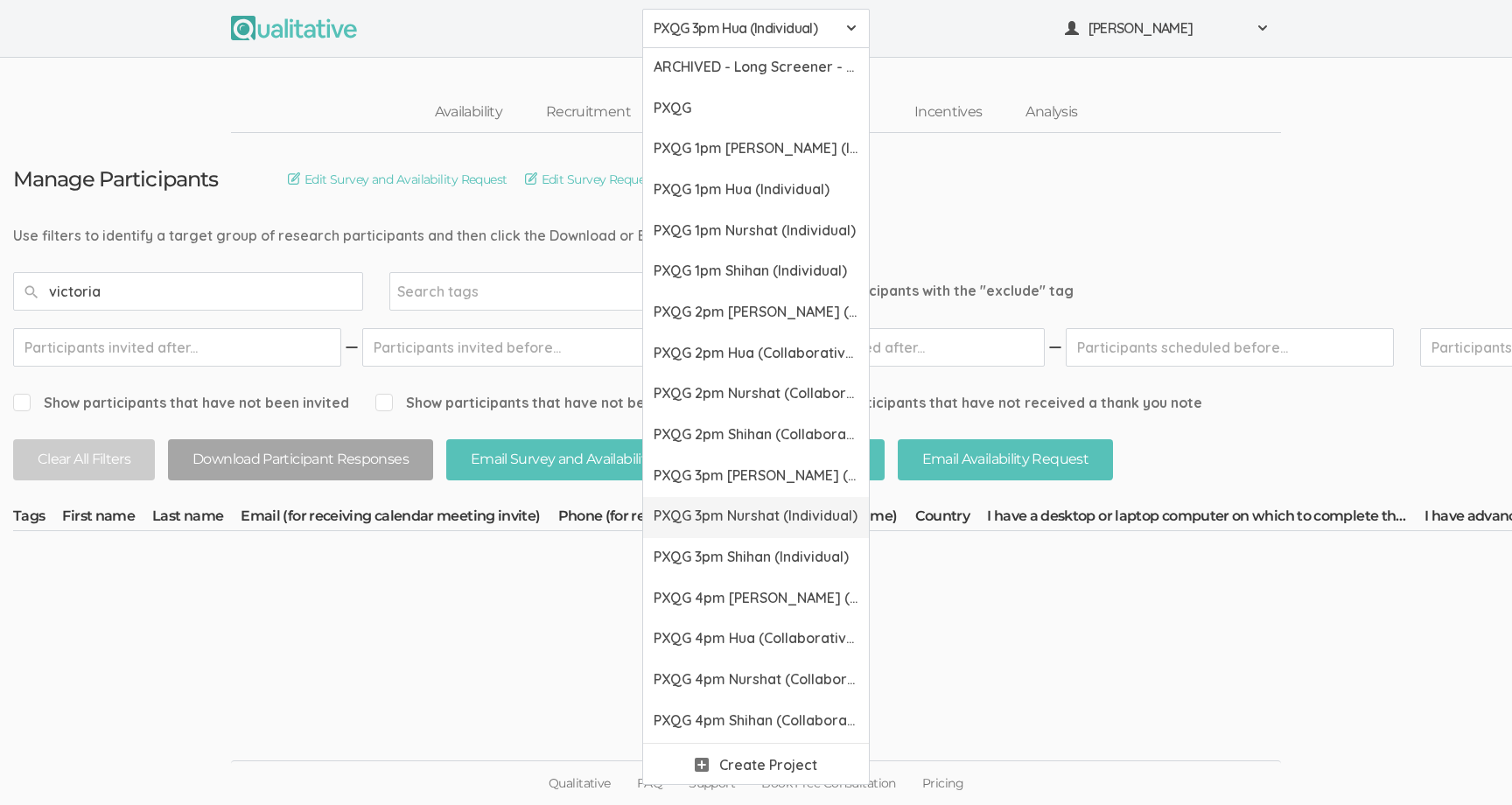
click at [724, 520] on span "PXQG 3pm Nurshat (Individual)" at bounding box center [756, 516] width 205 height 20
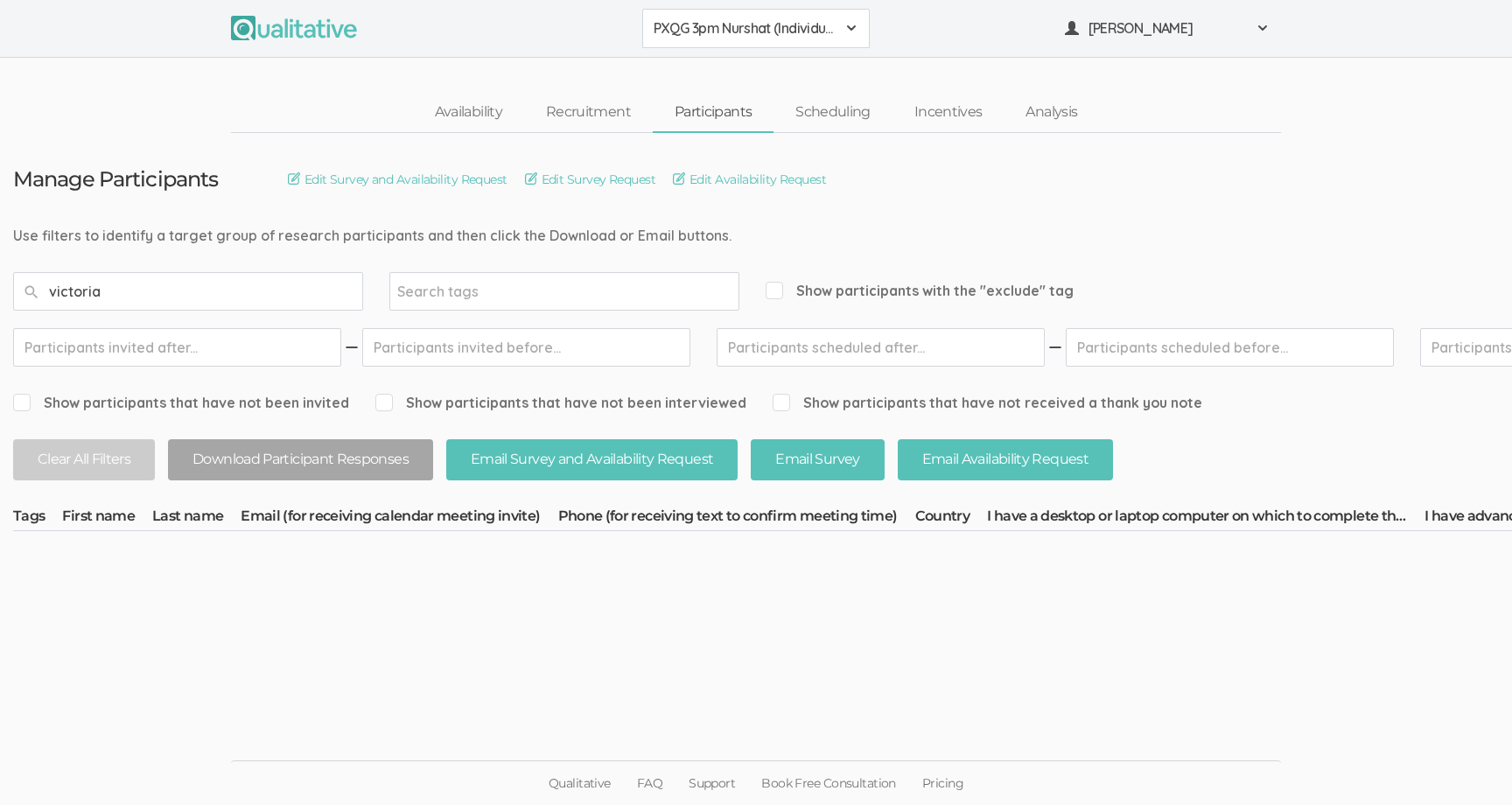
click at [730, 27] on span "PXQG 3pm Nurshat (Individual)" at bounding box center [745, 28] width 182 height 20
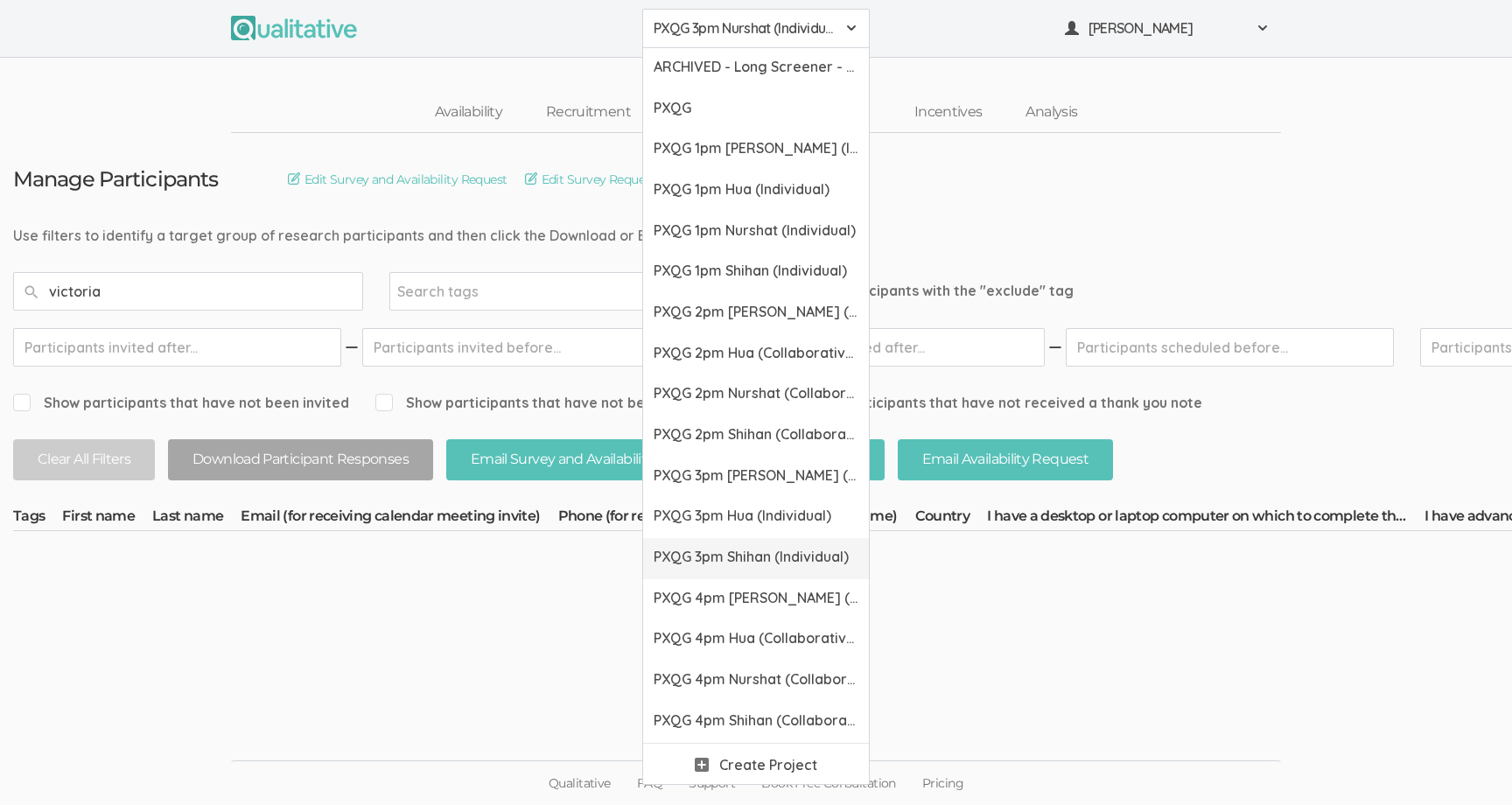
click at [714, 544] on link "PXQG 3pm Shihan (Individual)" at bounding box center [756, 559] width 225 height 41
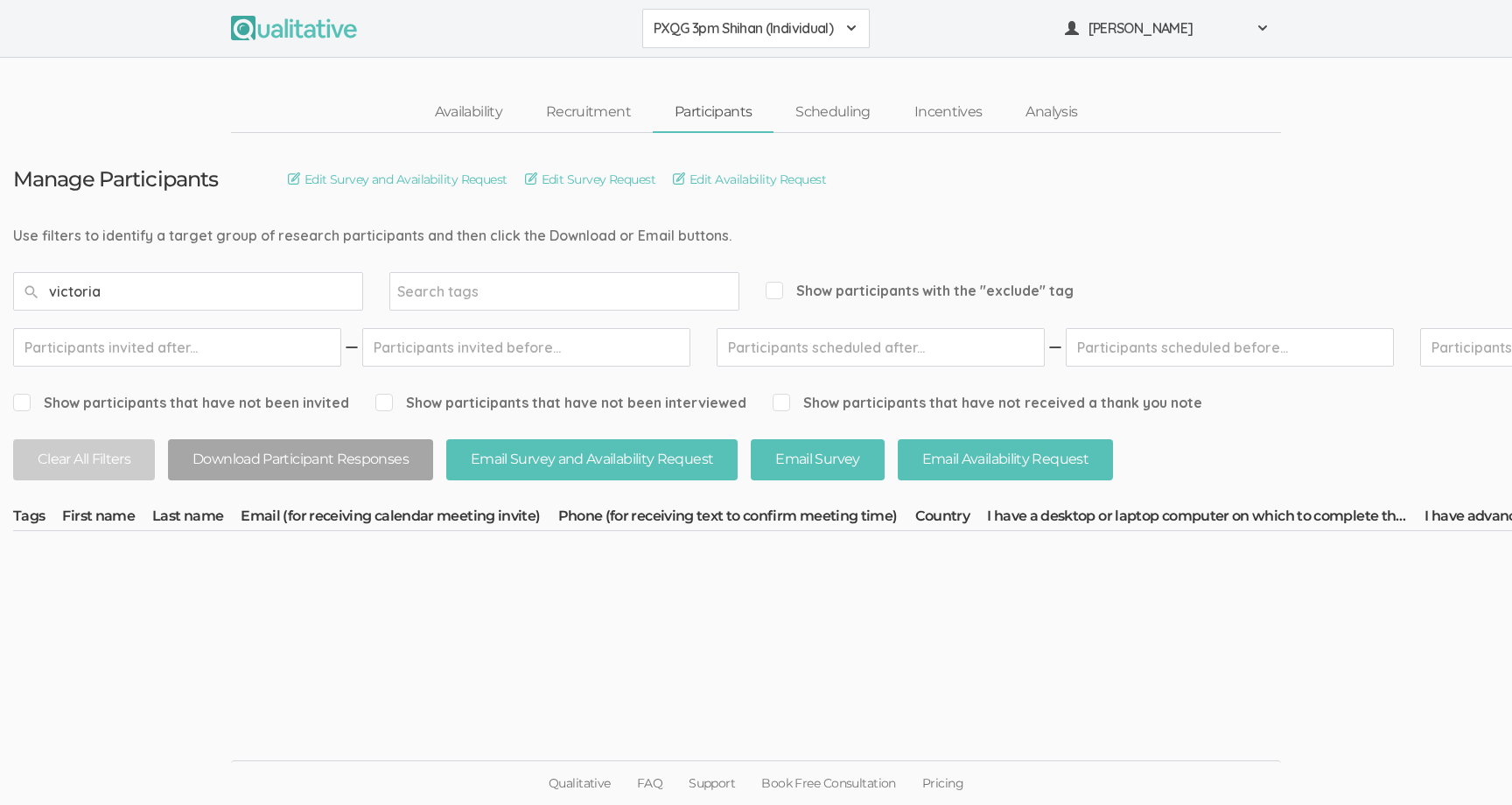
click at [708, 36] on span "PXQG 3pm Shihan (Individual)" at bounding box center [745, 28] width 182 height 20
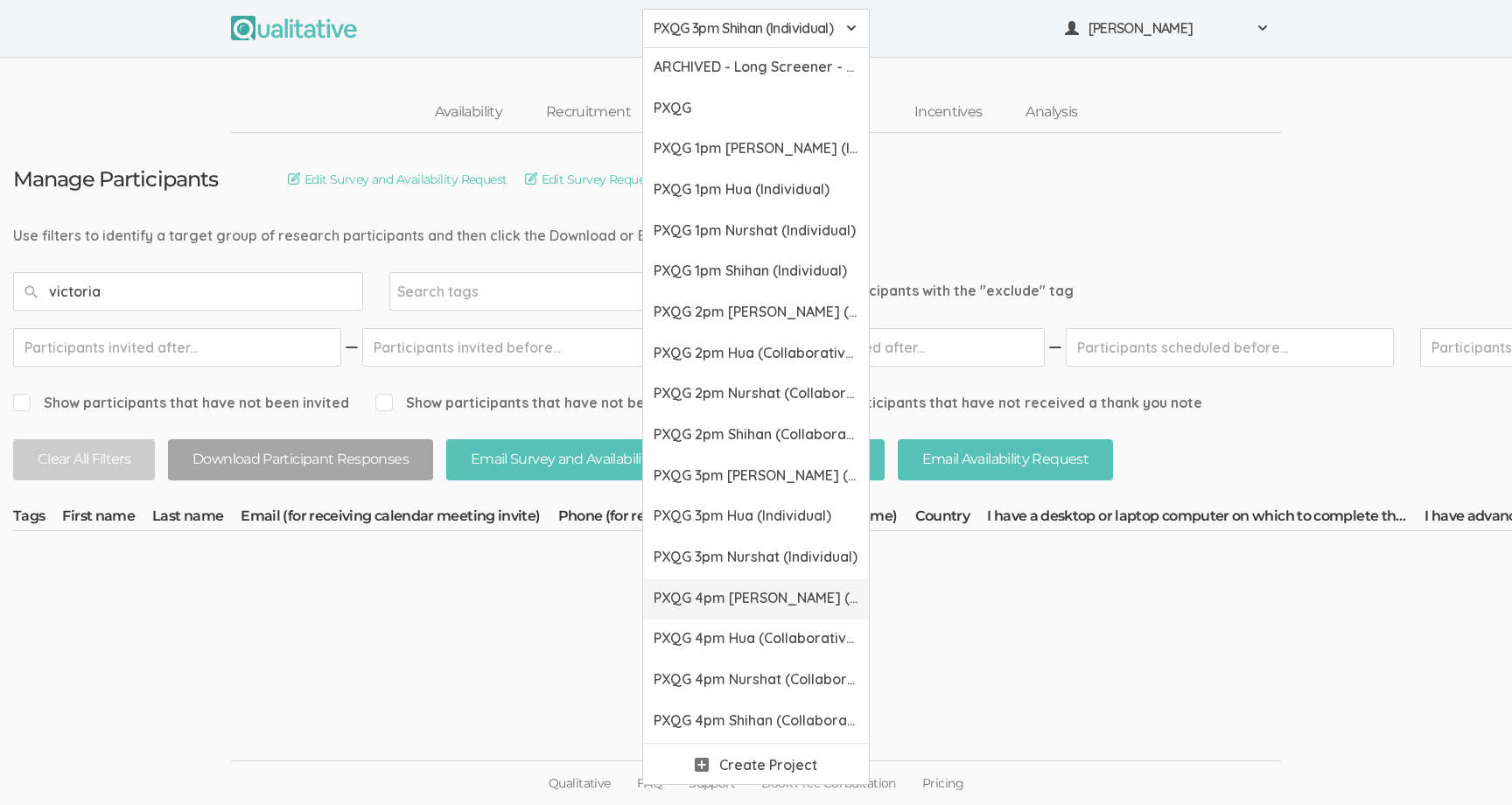
click at [710, 597] on span "PXQG 4pm [PERSON_NAME] (Collaborative)" at bounding box center [756, 598] width 205 height 20
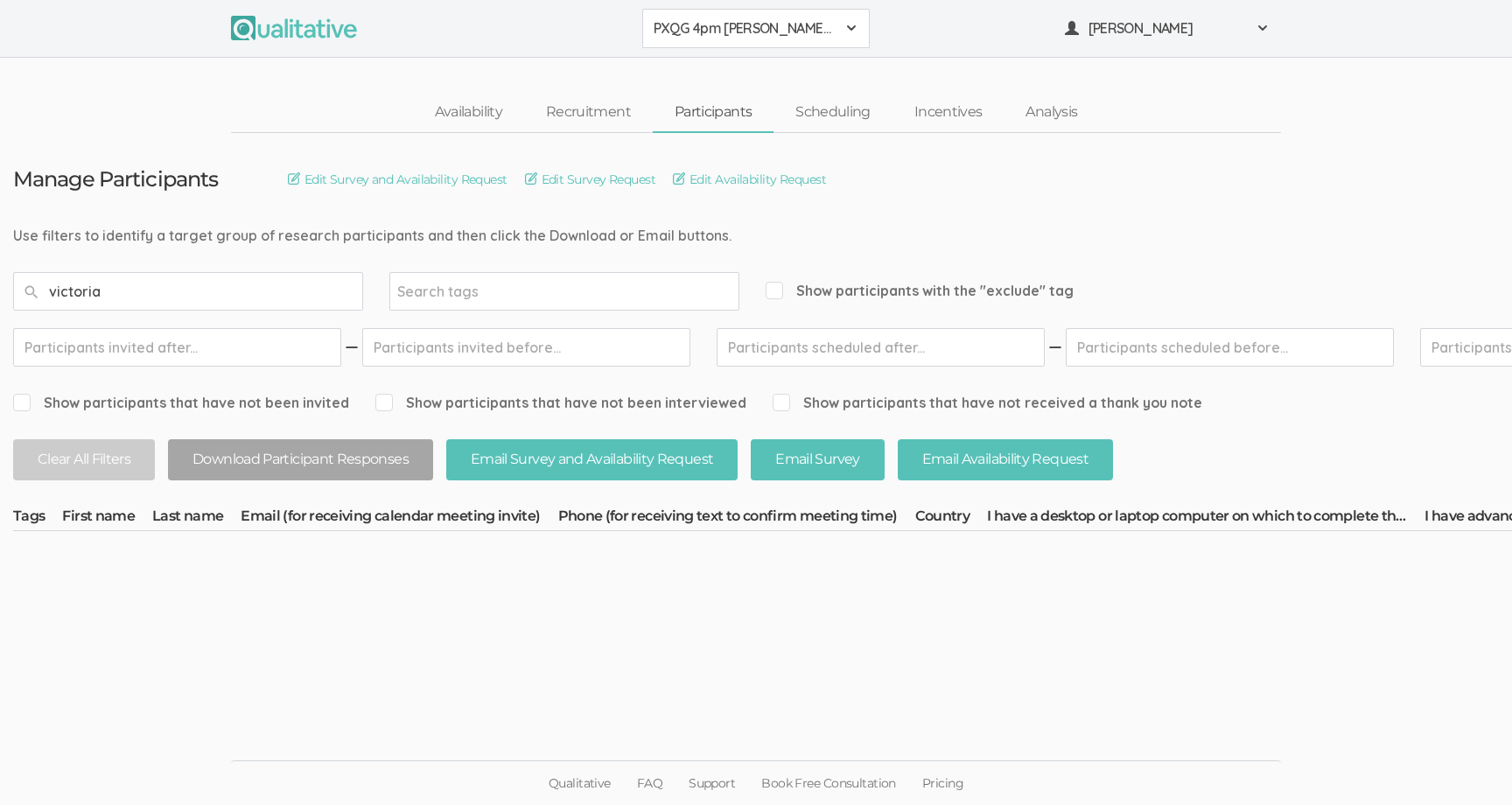
click at [722, 41] on button "PXQG 4pm [PERSON_NAME] (Collaborative)" at bounding box center [756, 29] width 227 height 40
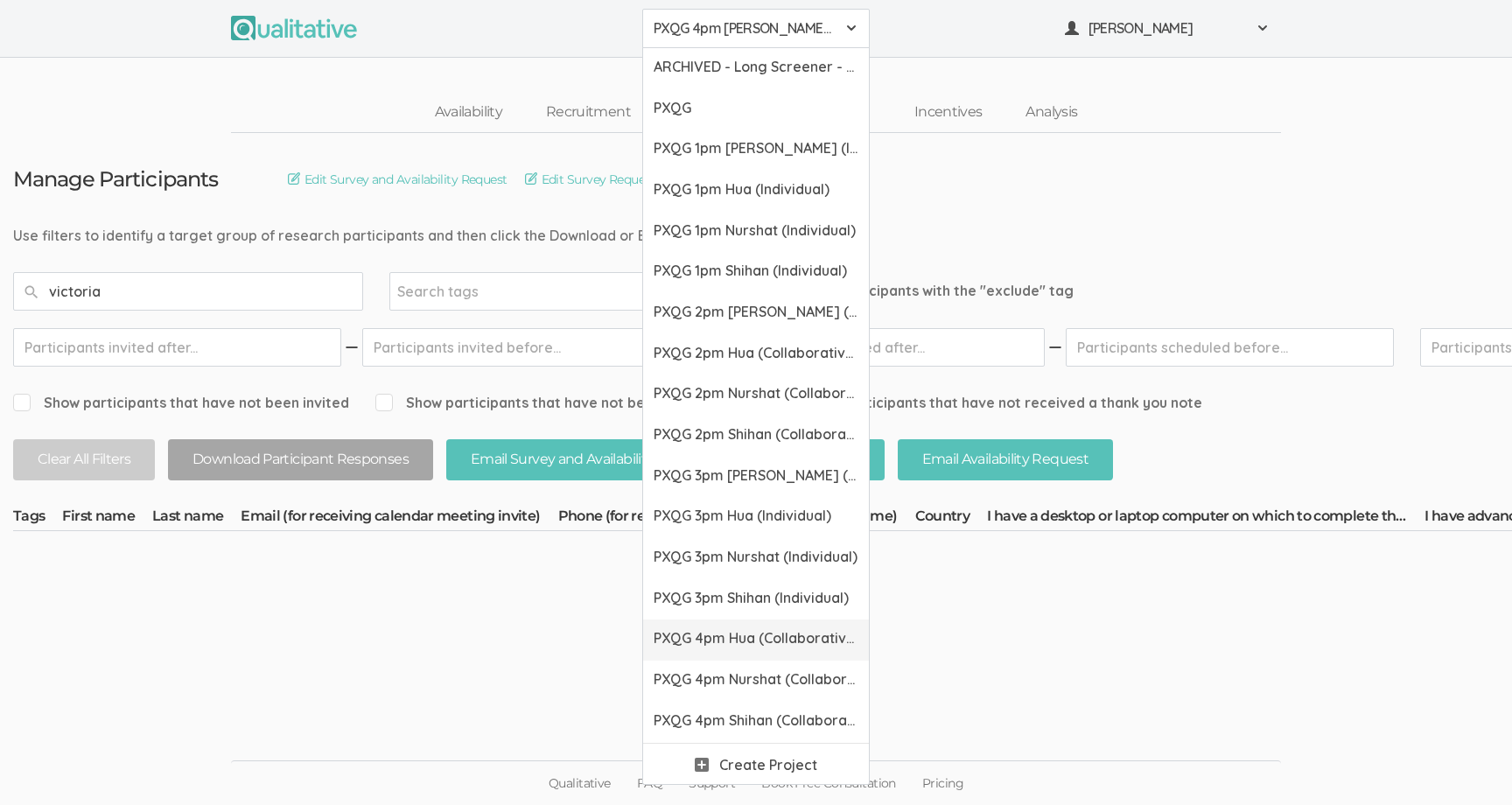
click at [725, 643] on span "PXQG 4pm Hua (Collaborative)" at bounding box center [756, 638] width 205 height 20
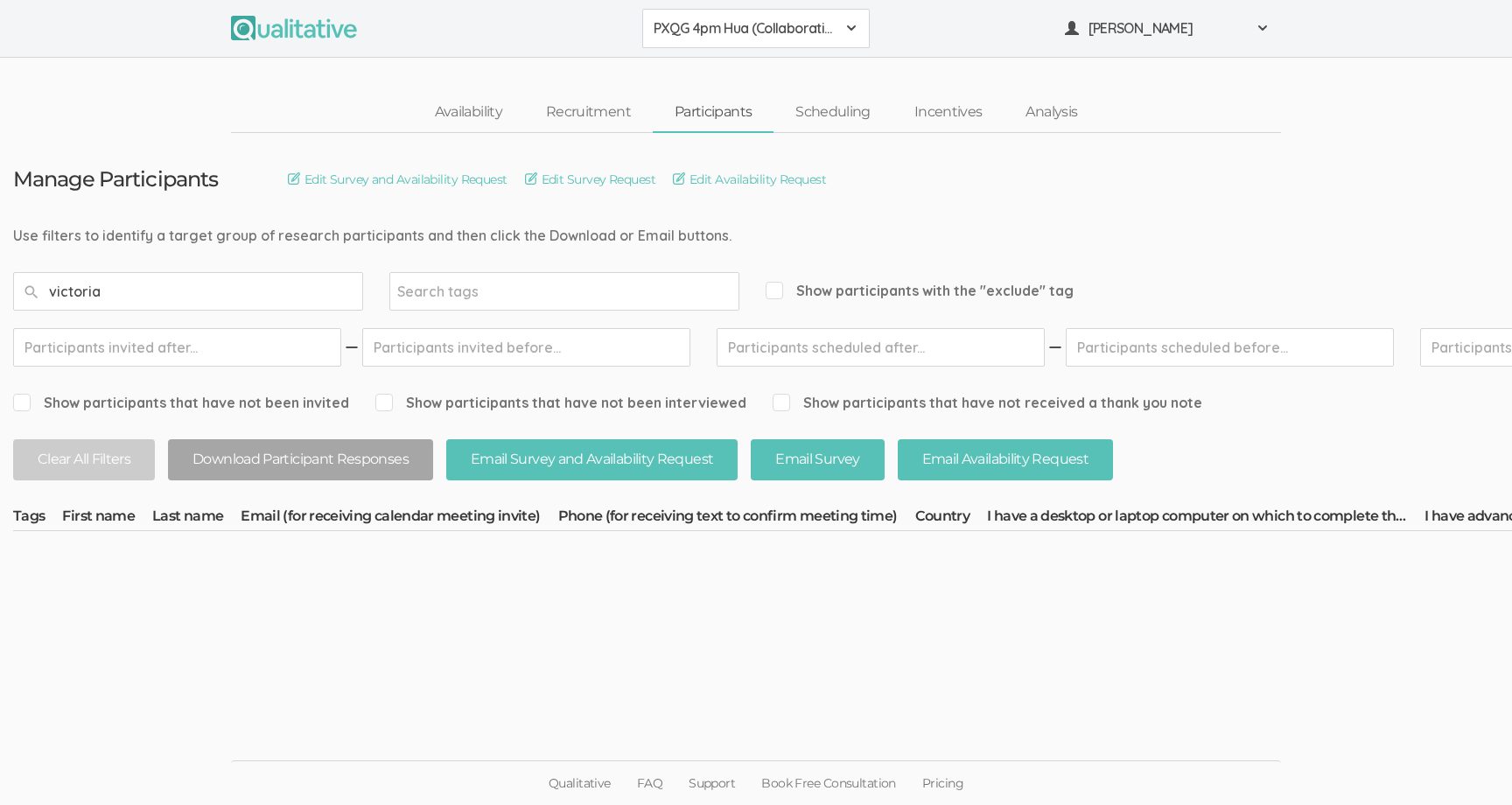
click at [700, 39] on button "PXQG 4pm Hua (Collaborative)" at bounding box center [756, 29] width 227 height 40
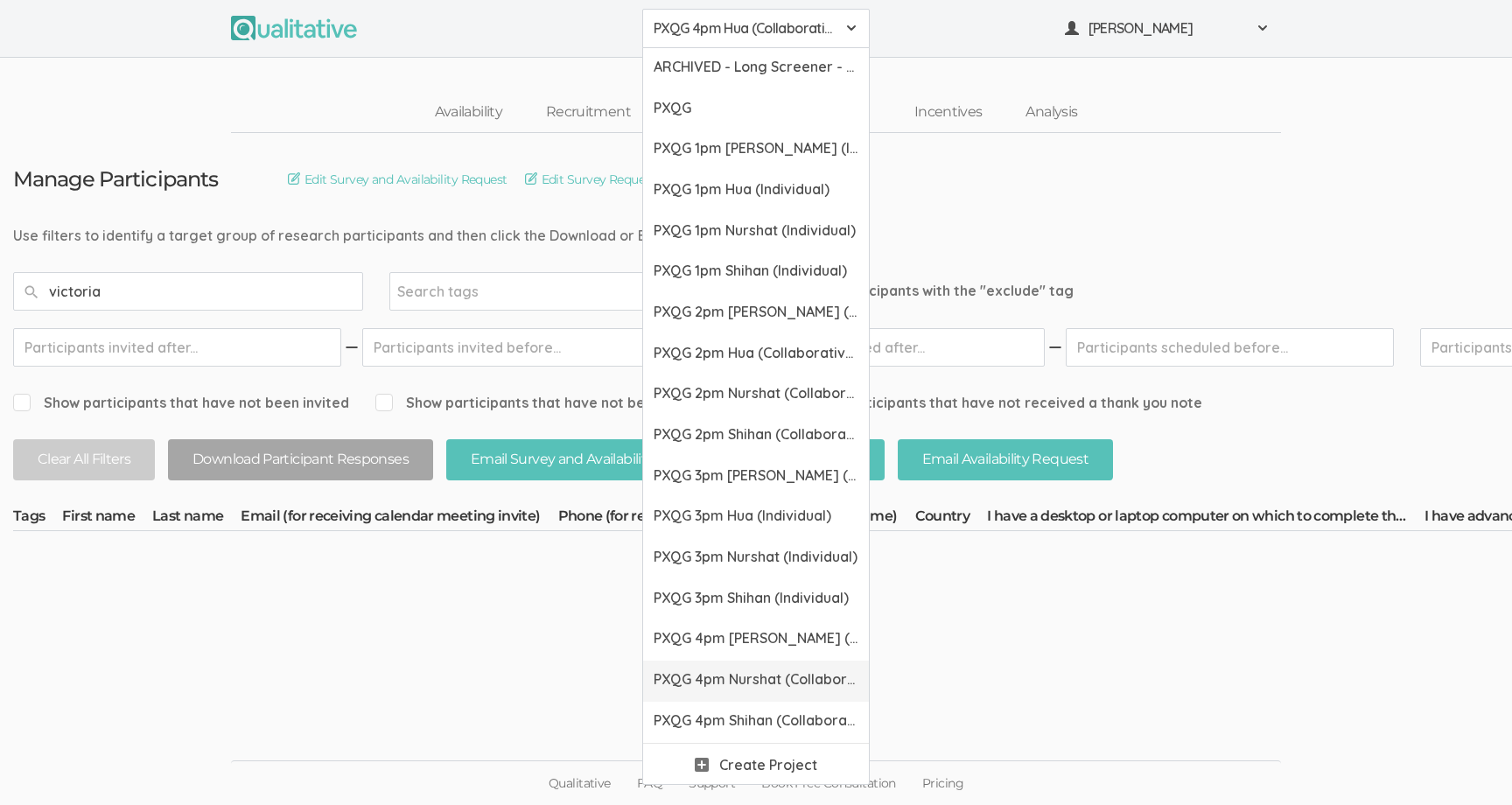
click at [715, 679] on span "PXQG 4pm Nurshat (Collaborative)" at bounding box center [756, 679] width 205 height 20
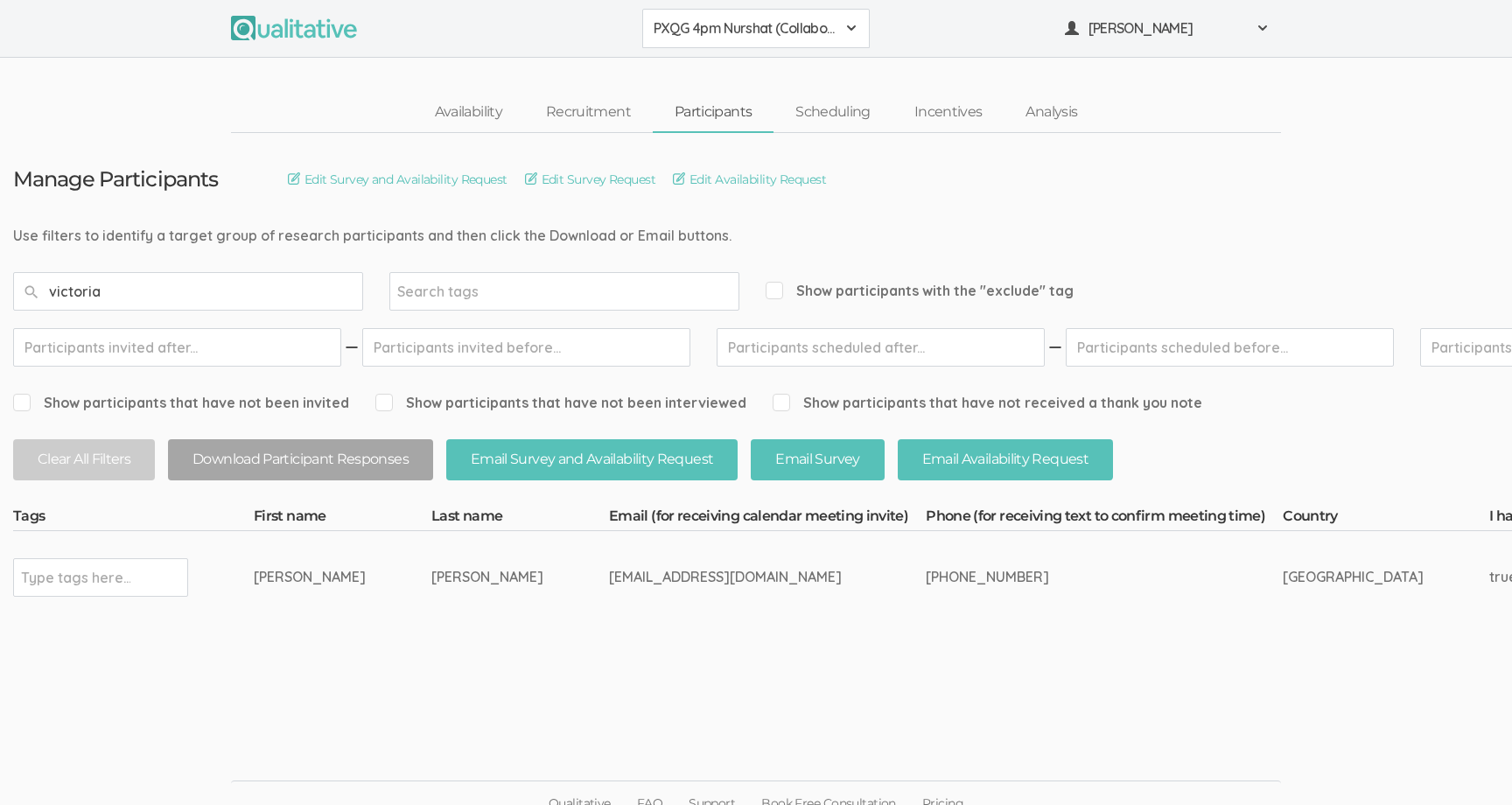
click at [703, 40] on button "PXQG 4pm Nurshat (Collaborative)" at bounding box center [756, 29] width 227 height 40
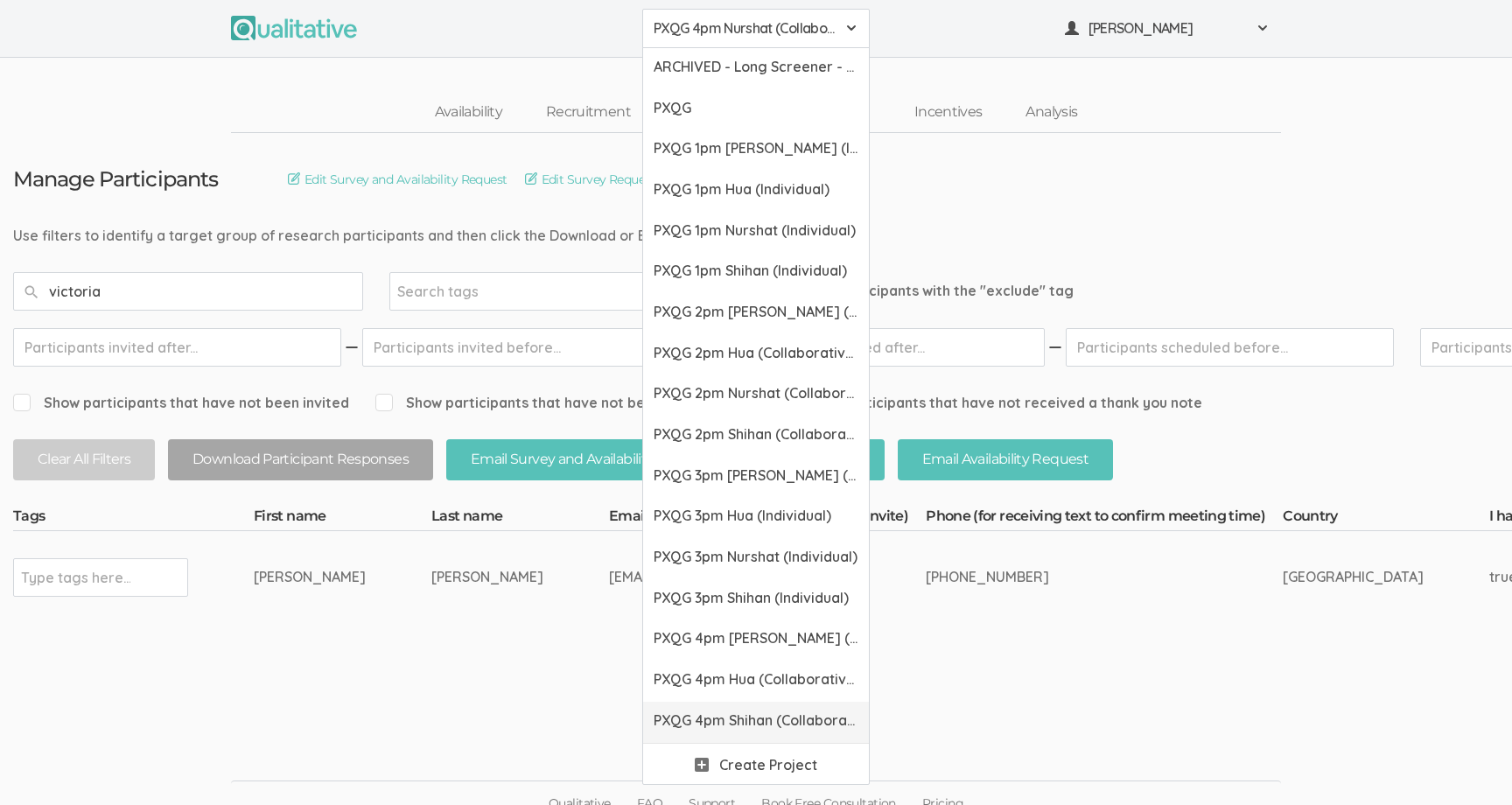
click at [696, 705] on link "PXQG 4pm Shihan (Collaborative)" at bounding box center [756, 722] width 225 height 41
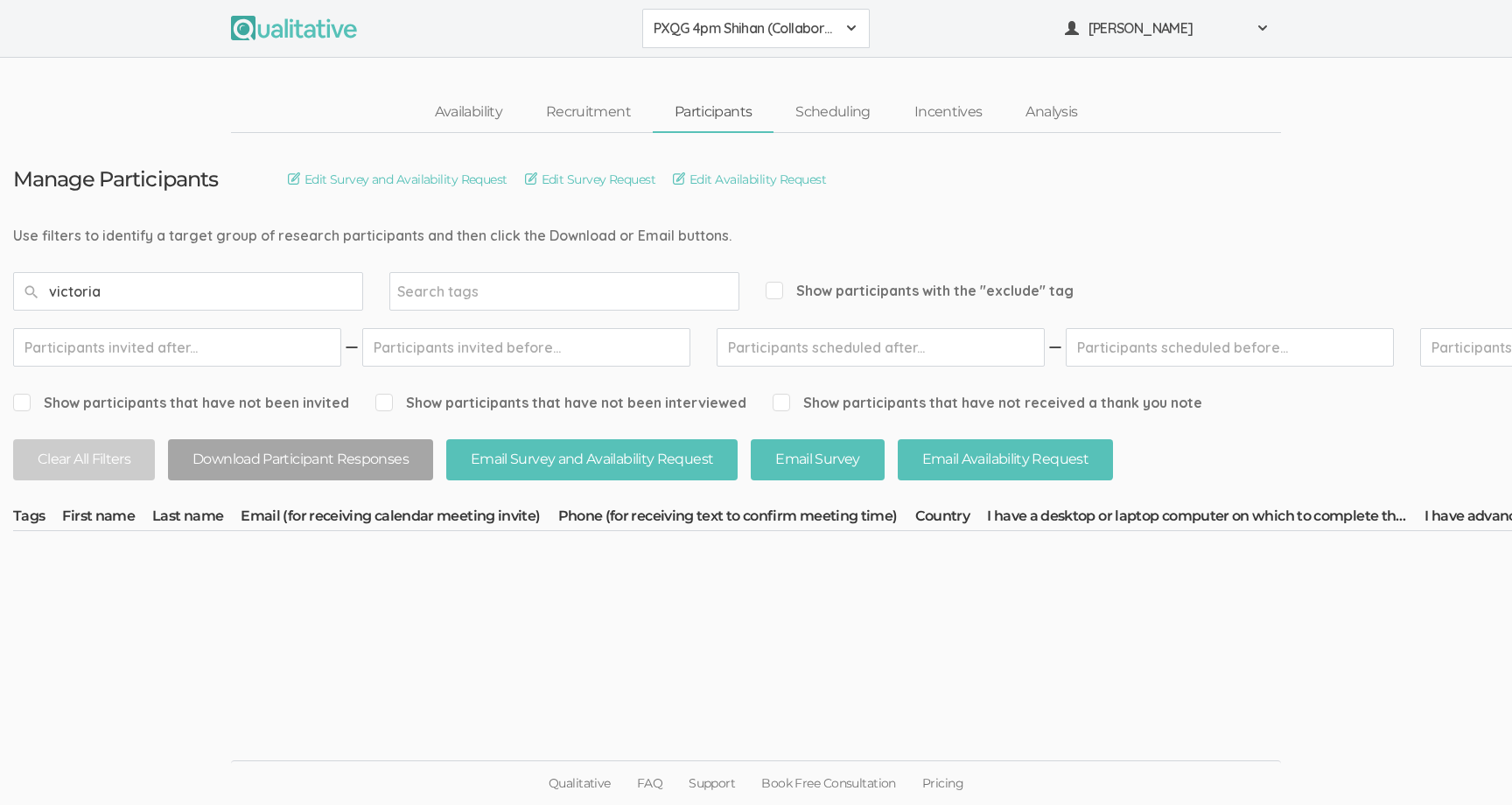
click at [187, 303] on input "victoria" at bounding box center [188, 291] width 350 height 39
type input "[PERSON_NAME]"
click at [706, 40] on button "PXQG 4pm Shihan (Collaborative)" at bounding box center [756, 29] width 227 height 40
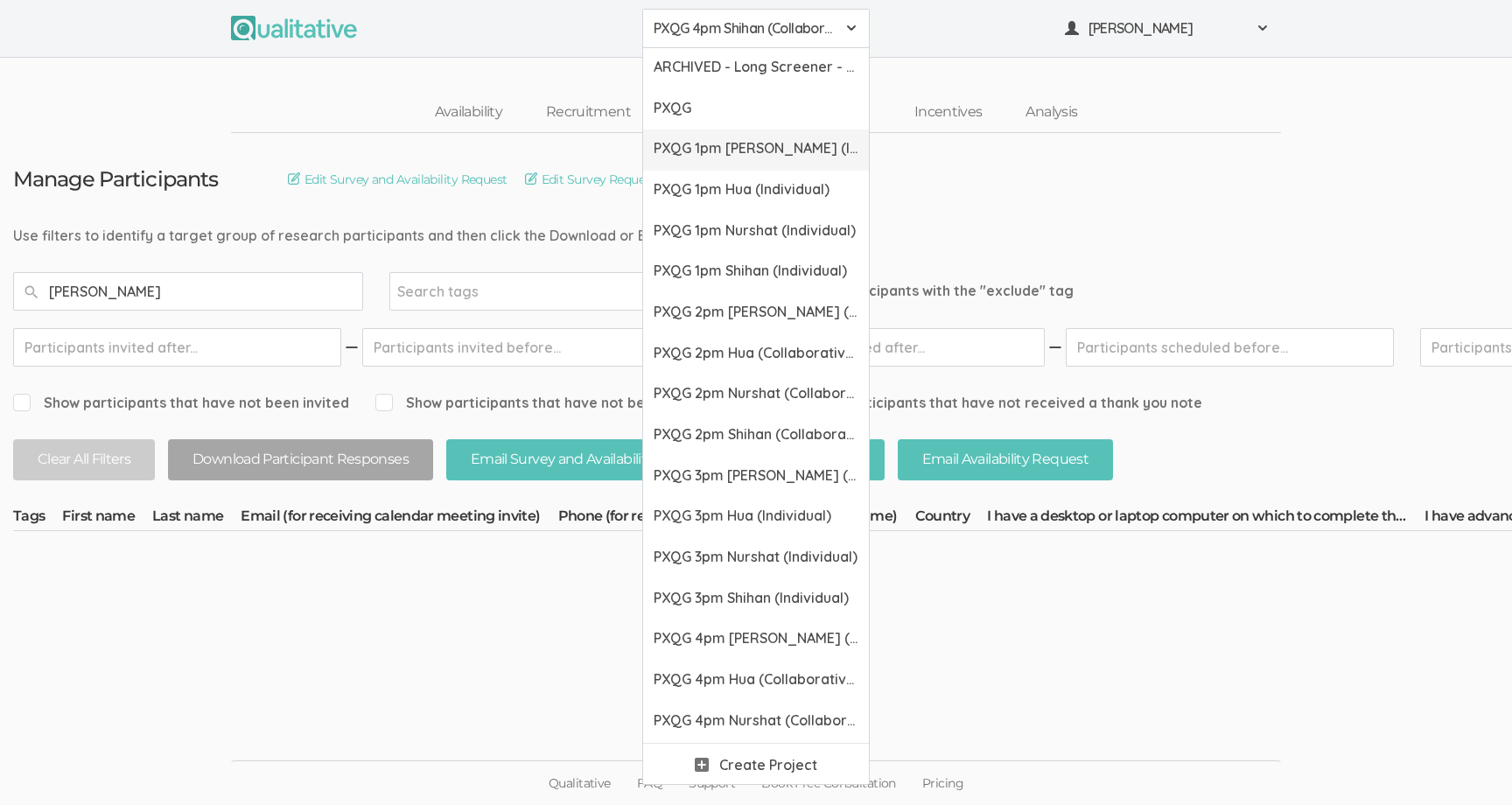
click at [713, 146] on span "PXQG 1pm [PERSON_NAME] (Individual)" at bounding box center [756, 148] width 205 height 20
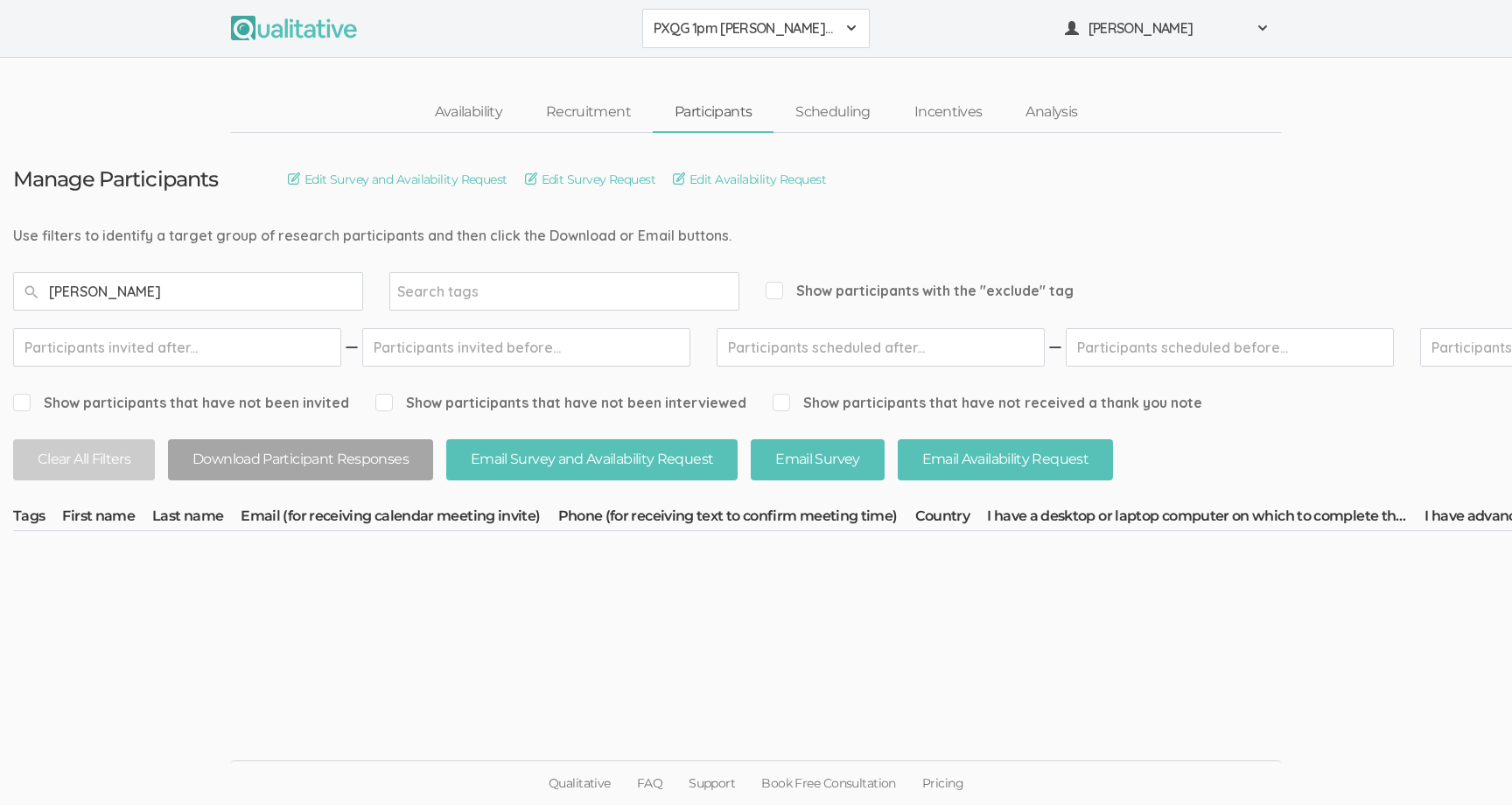
click at [753, 35] on span "PXQG 1pm [PERSON_NAME] (Individual)" at bounding box center [745, 28] width 182 height 20
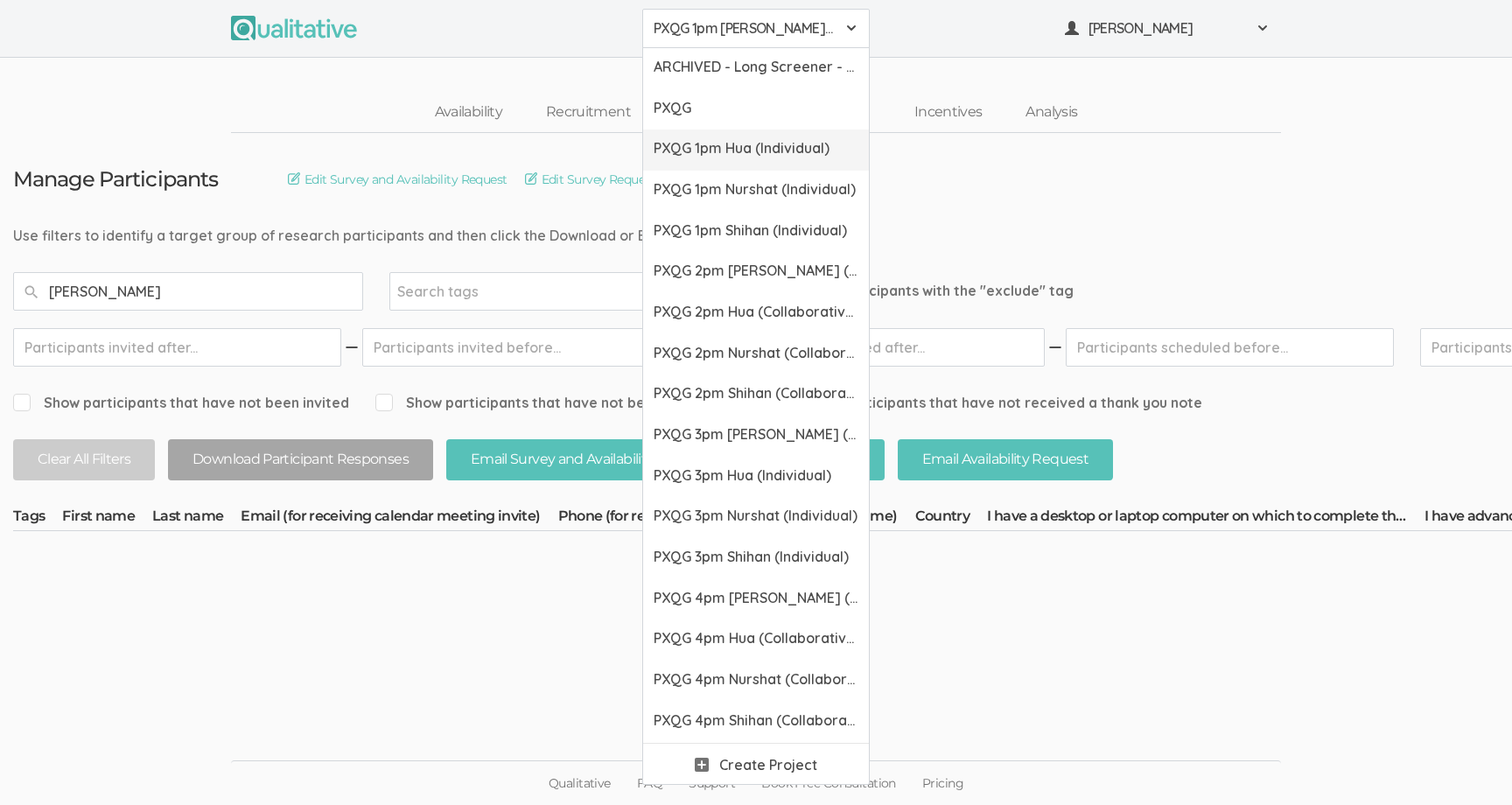
click at [739, 156] on span "PXQG 1pm Hua (Individual)" at bounding box center [756, 148] width 205 height 20
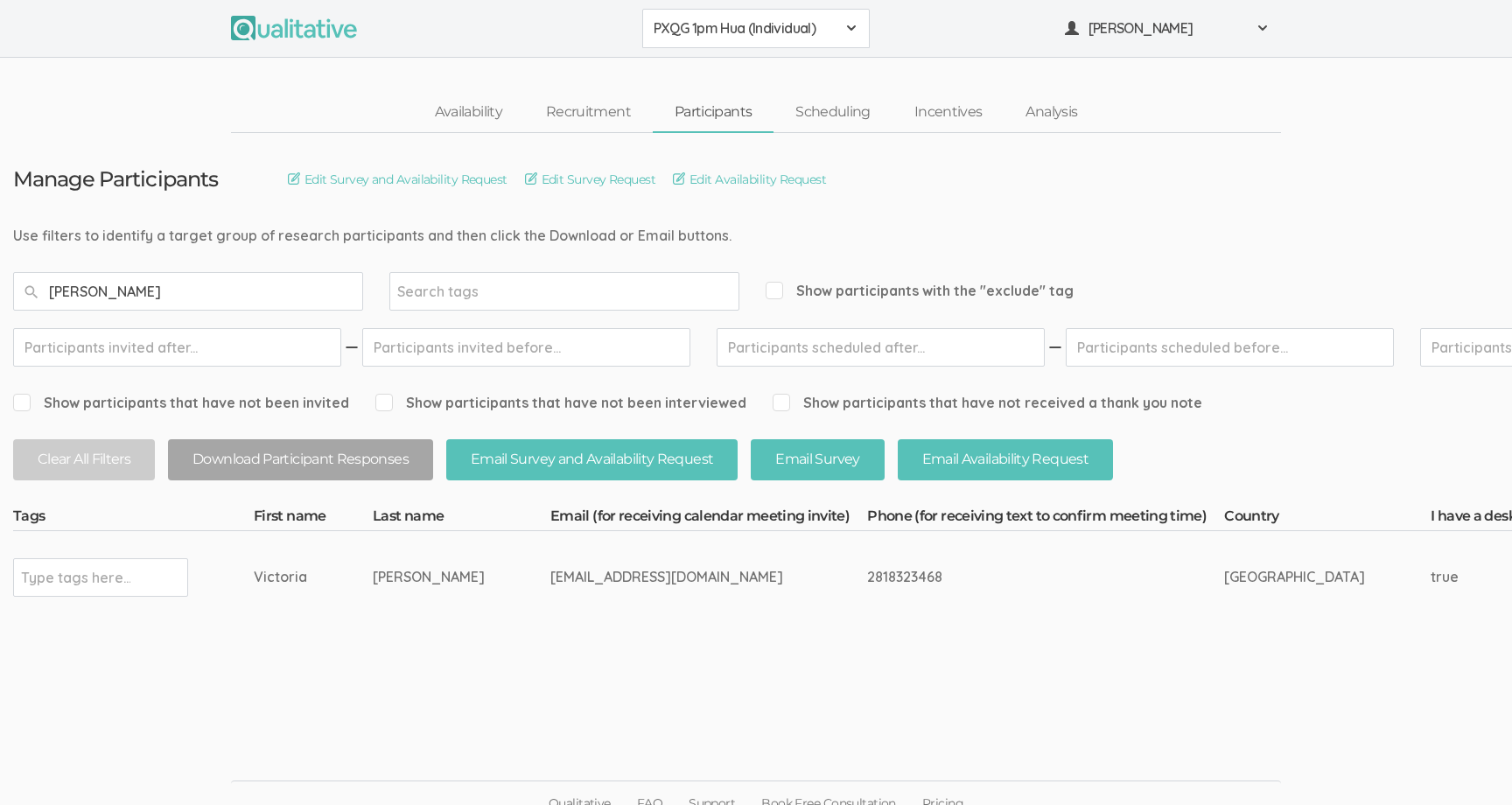
click at [740, 23] on span "PXQG 1pm Hua (Individual)" at bounding box center [745, 28] width 182 height 20
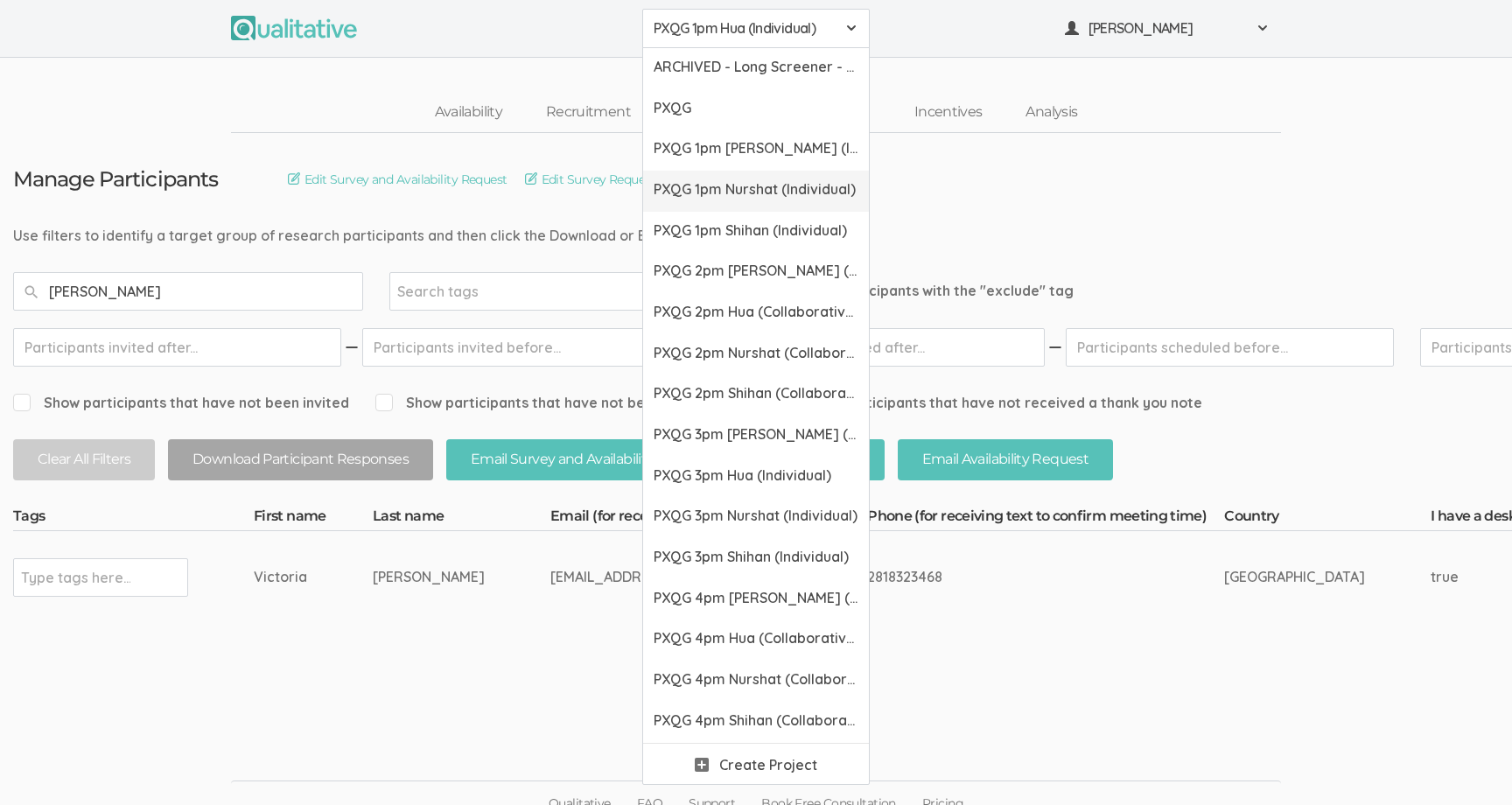
click at [738, 195] on span "PXQG 1pm Nurshat (Individual)" at bounding box center [756, 189] width 205 height 20
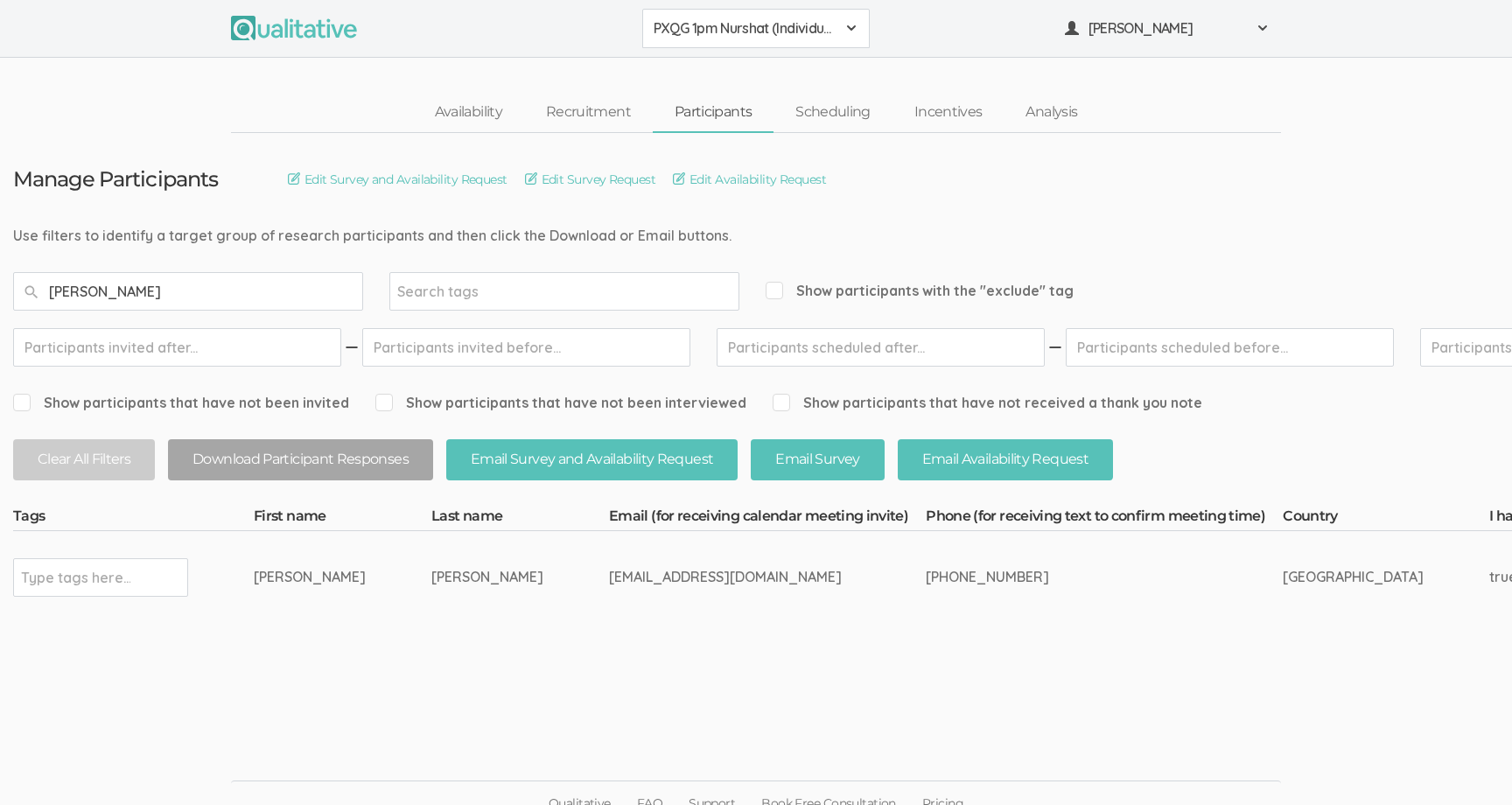
click at [270, 300] on input "[PERSON_NAME]" at bounding box center [188, 291] width 350 height 39
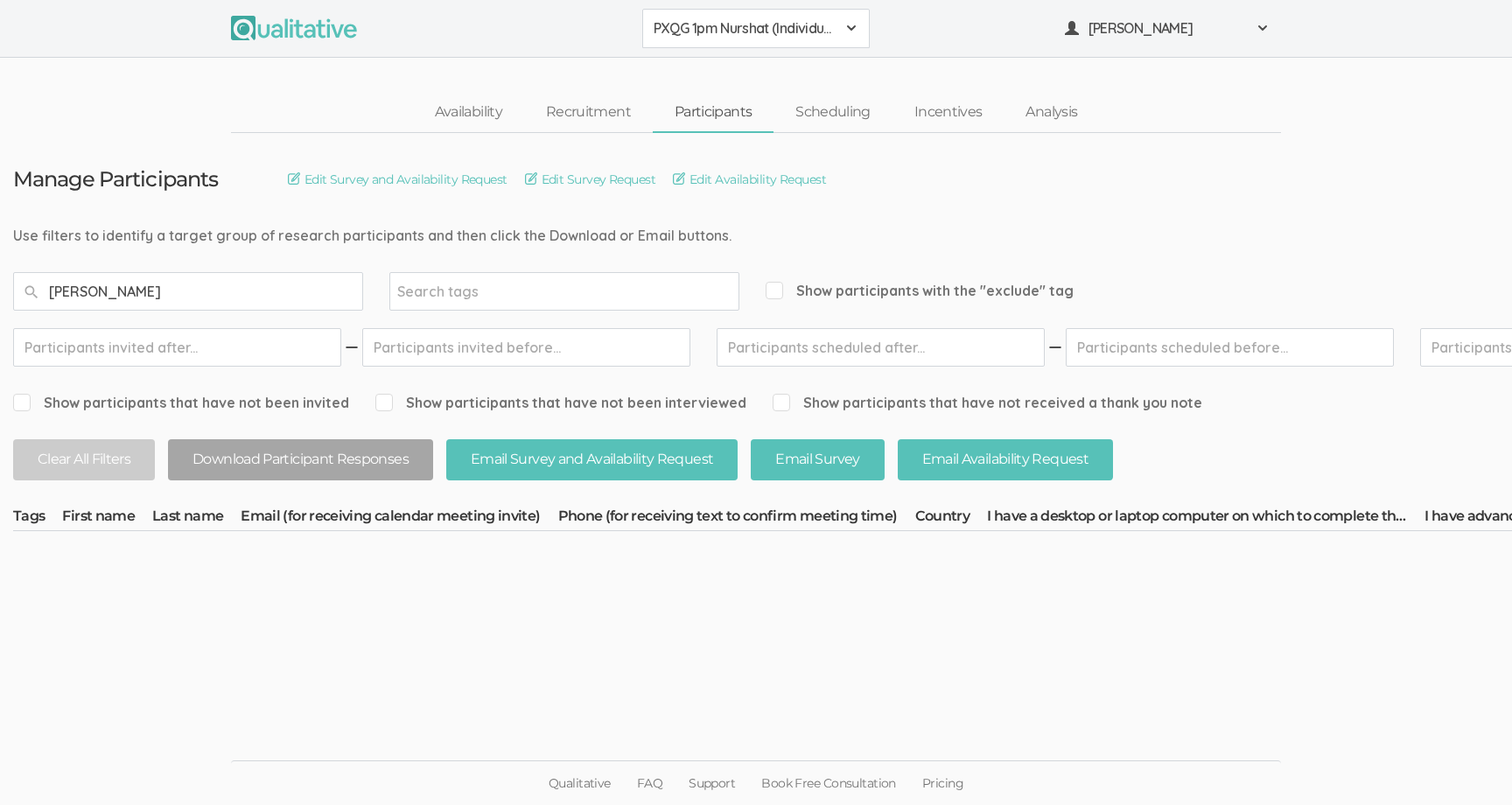
type input "[PERSON_NAME]"
click at [731, 16] on button "PXQG 1pm Nurshat (Individual)" at bounding box center [756, 29] width 227 height 40
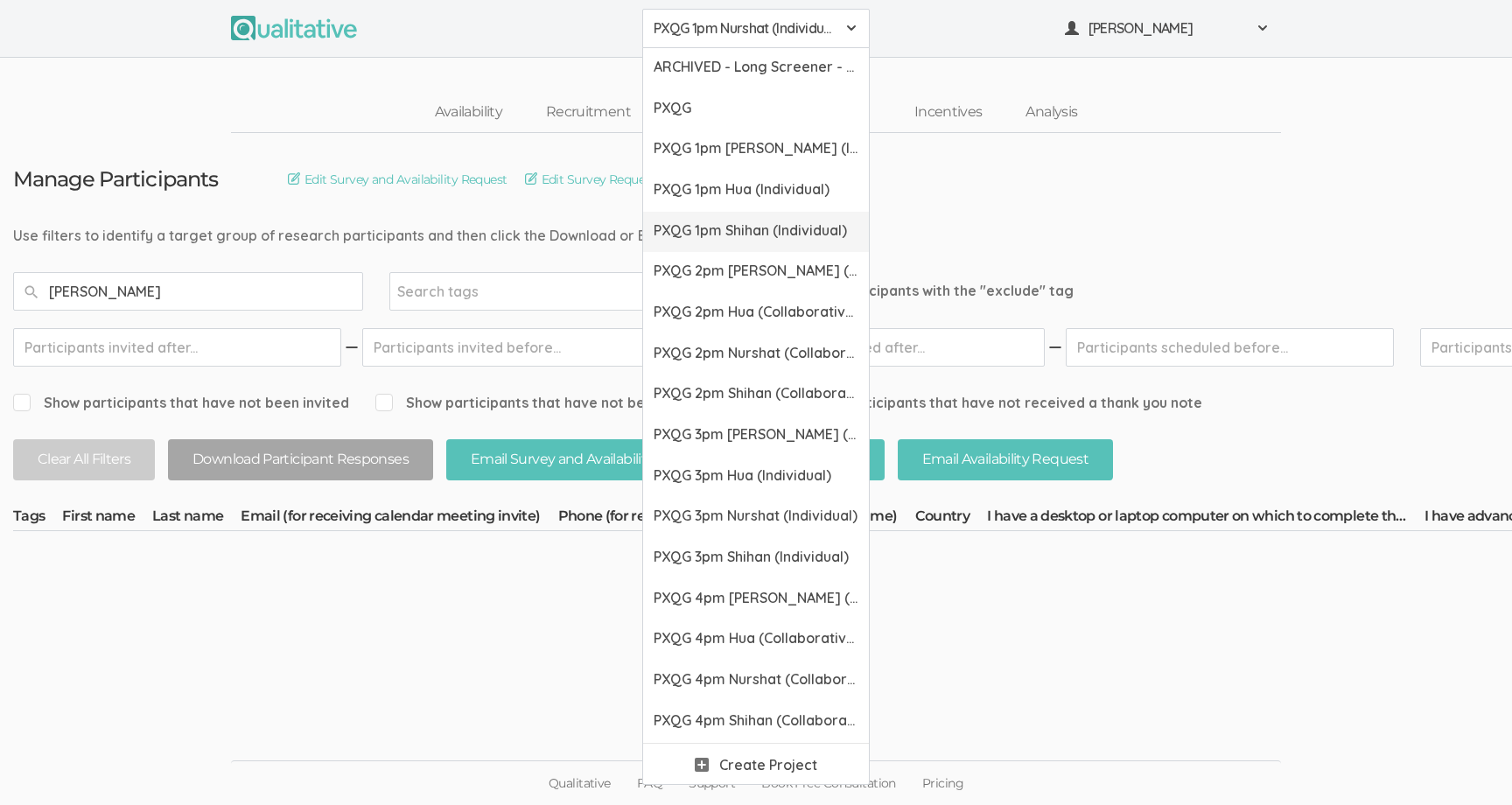
click at [729, 226] on span "PXQG 1pm Shihan (Individual)" at bounding box center [756, 231] width 205 height 20
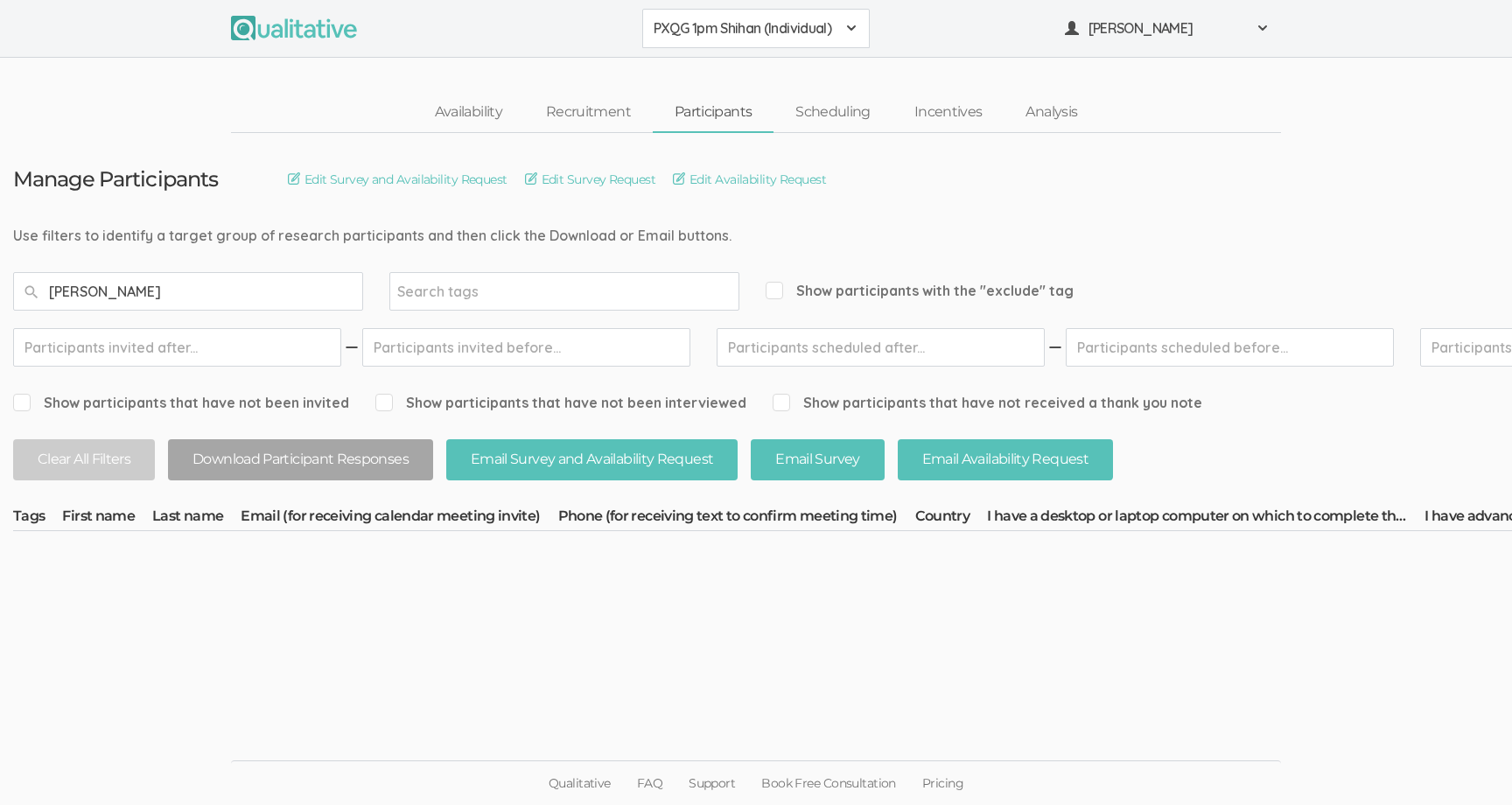
click at [726, 36] on span "PXQG 1pm Shihan (Individual)" at bounding box center [745, 28] width 182 height 20
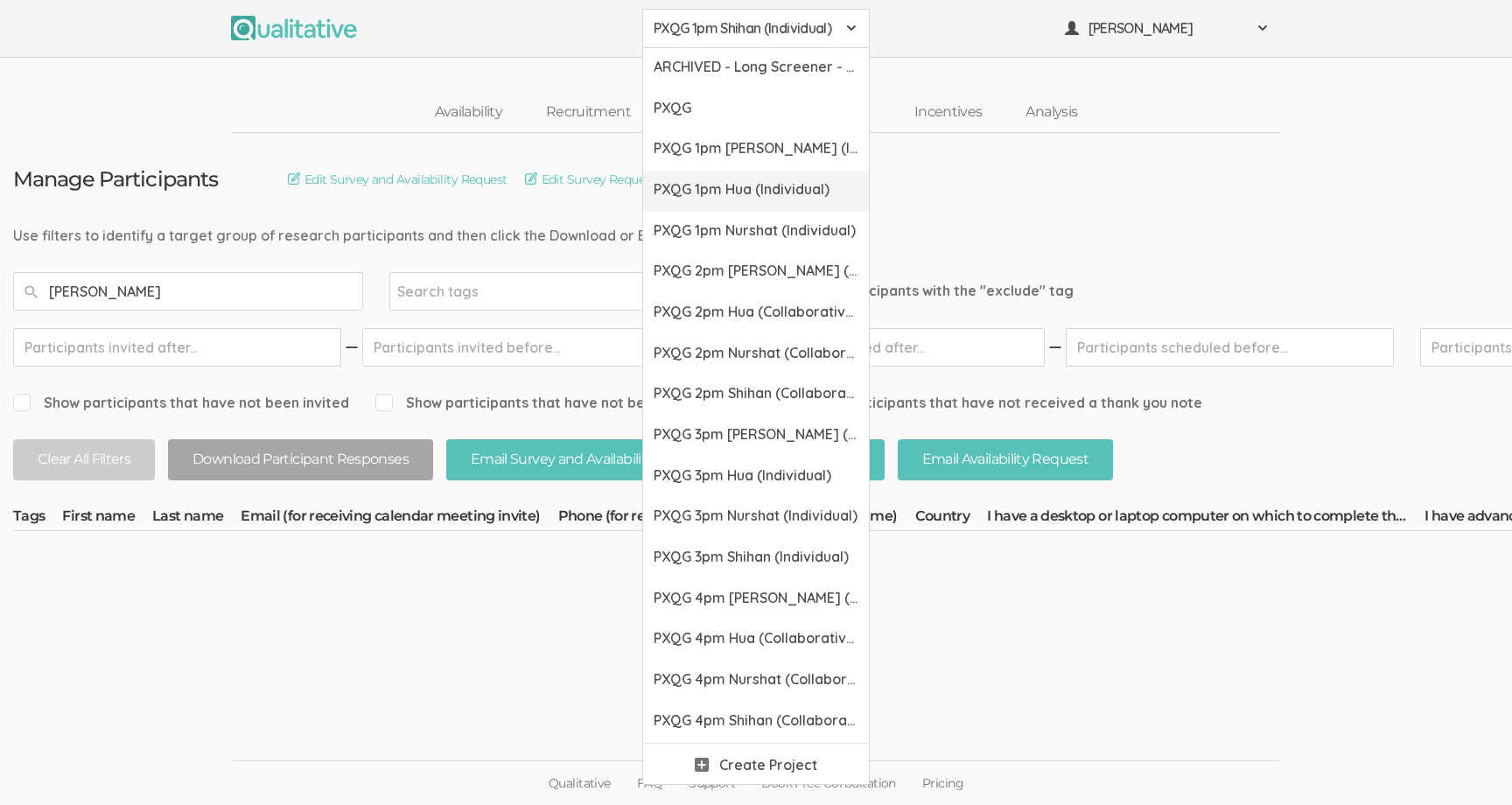
click at [726, 191] on span "PXQG 1pm Hua (Individual)" at bounding box center [756, 189] width 205 height 20
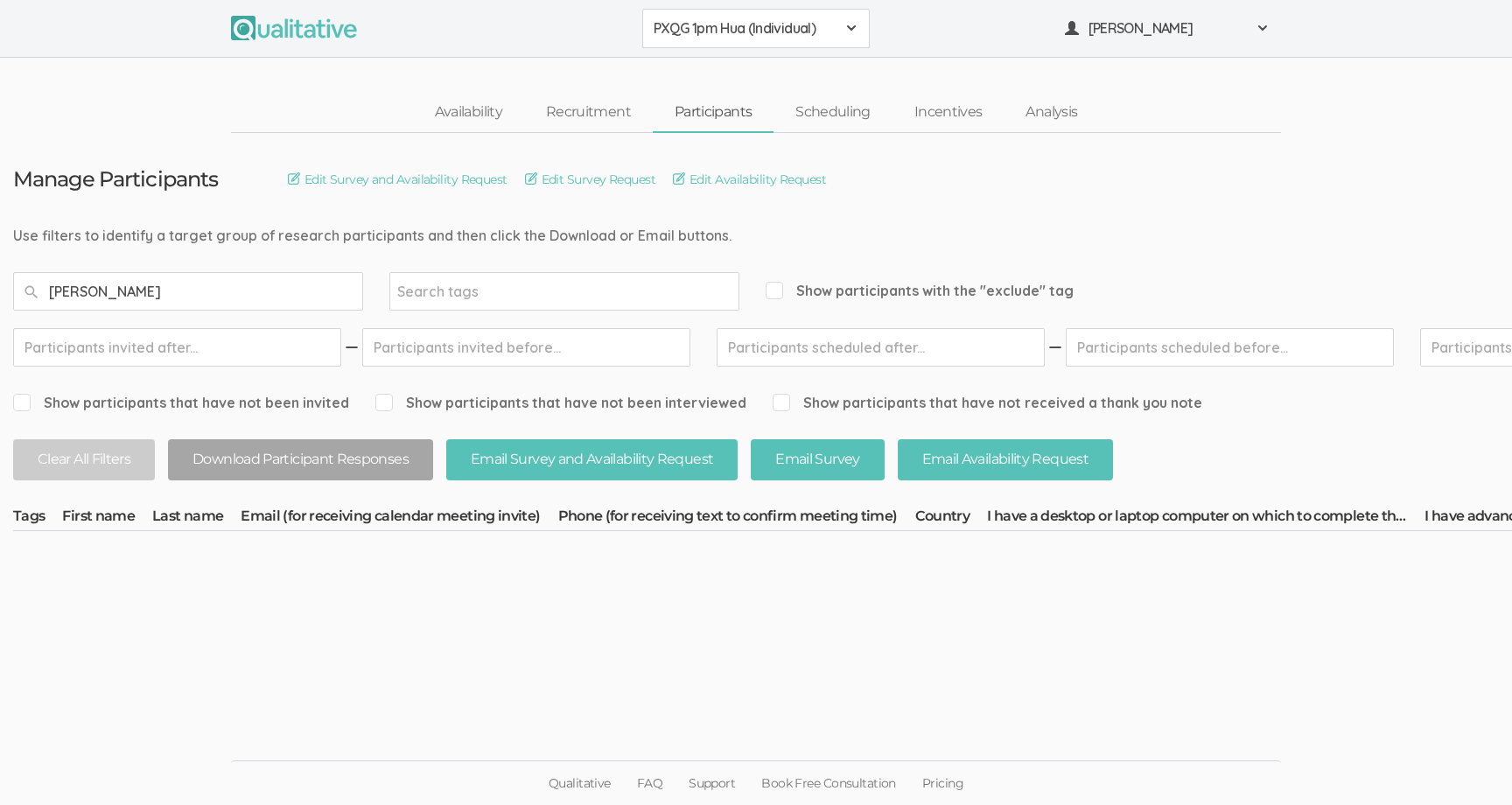
click at [711, 20] on span "PXQG 1pm Hua (Individual)" at bounding box center [745, 28] width 182 height 20
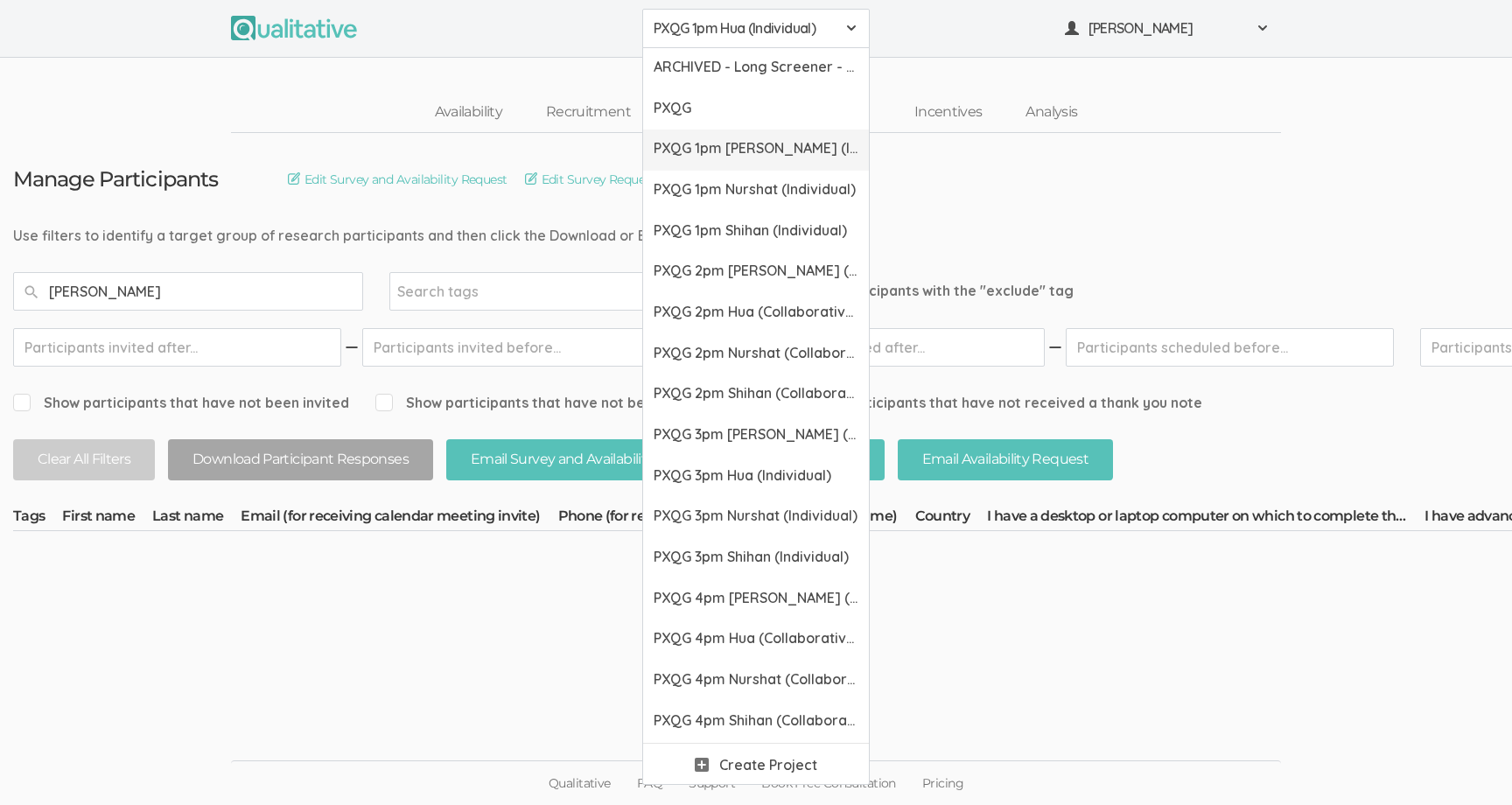
click at [724, 146] on span "PXQG 1pm [PERSON_NAME] (Individual)" at bounding box center [756, 148] width 205 height 20
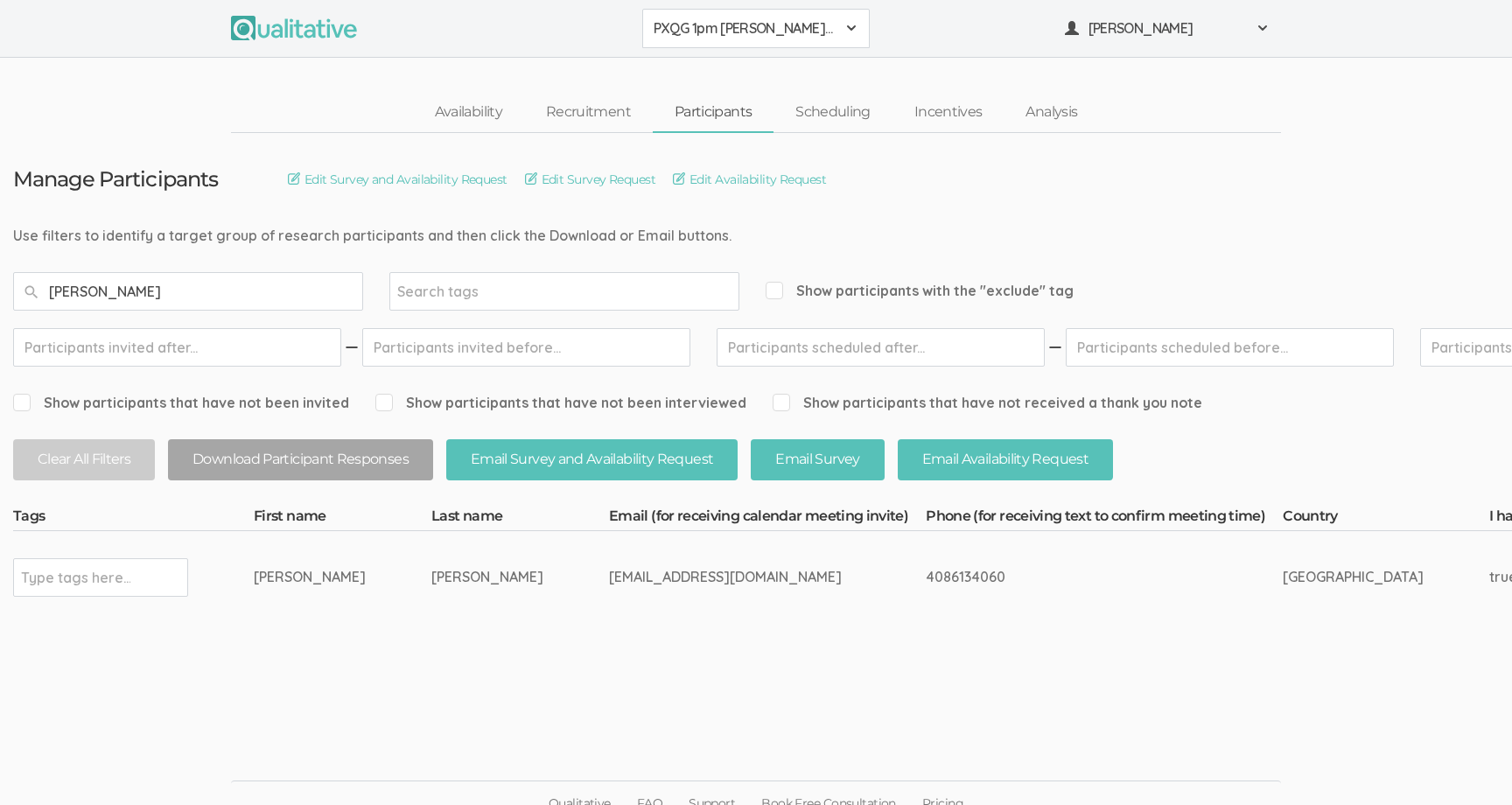
click at [609, 573] on div "[EMAIL_ADDRESS][DOMAIN_NAME]" at bounding box center [734, 577] width 251 height 20
copy tr "[EMAIL_ADDRESS][DOMAIN_NAME]"
